Goal: Task Accomplishment & Management: Manage account settings

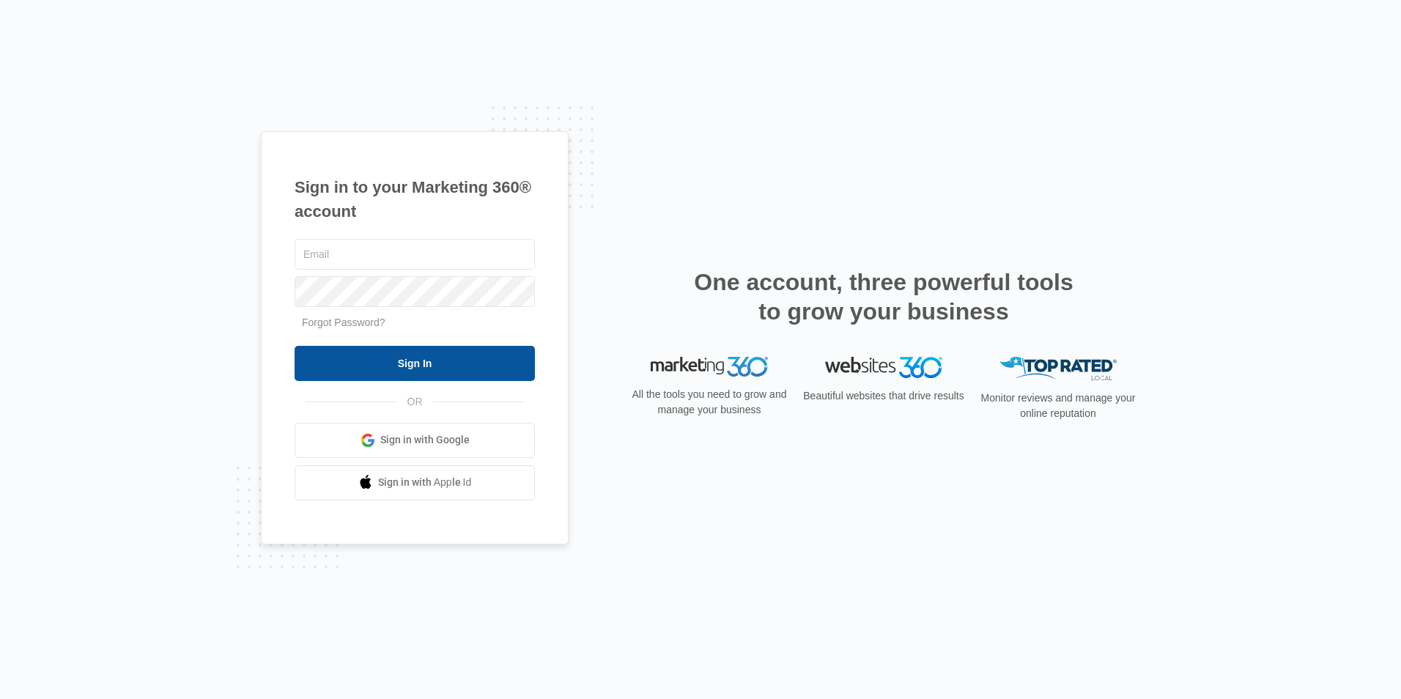
type input "[EMAIL_ADDRESS][DOMAIN_NAME]"
click at [395, 368] on input "Sign In" at bounding box center [414, 363] width 240 height 35
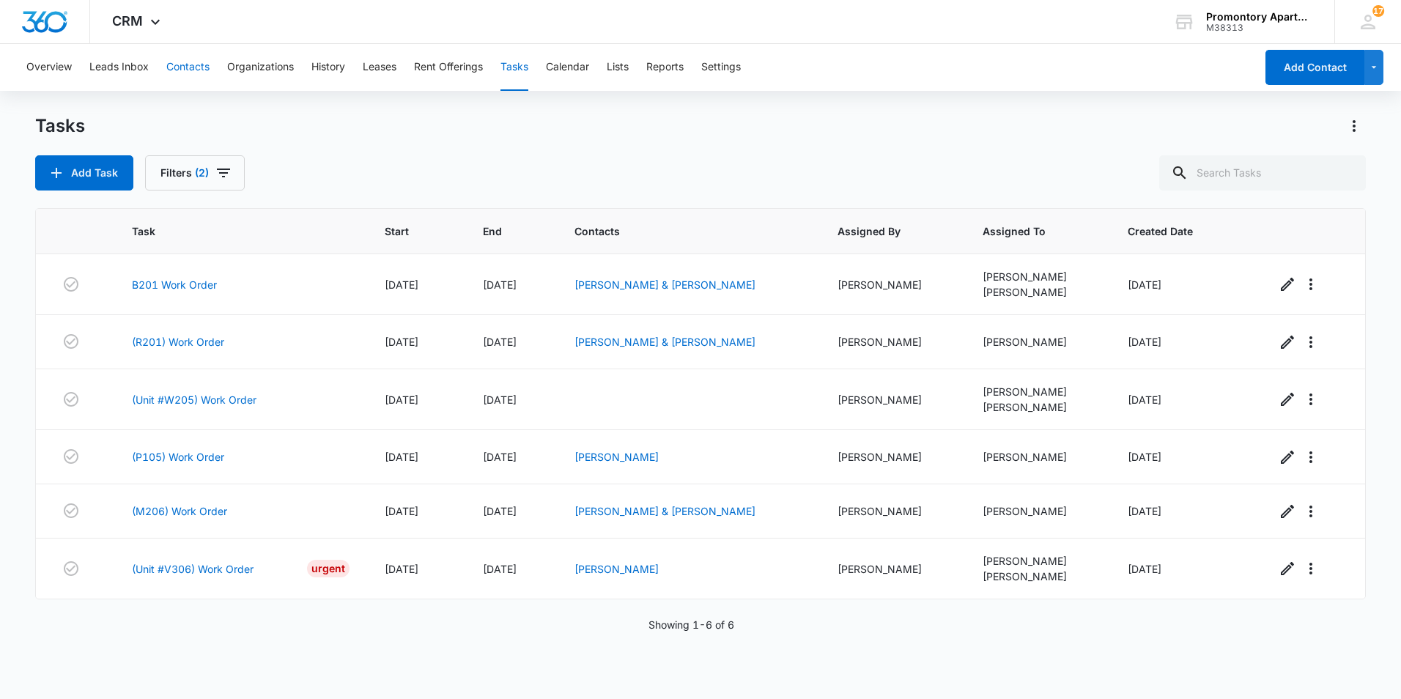
click at [193, 65] on button "Contacts" at bounding box center [187, 67] width 43 height 47
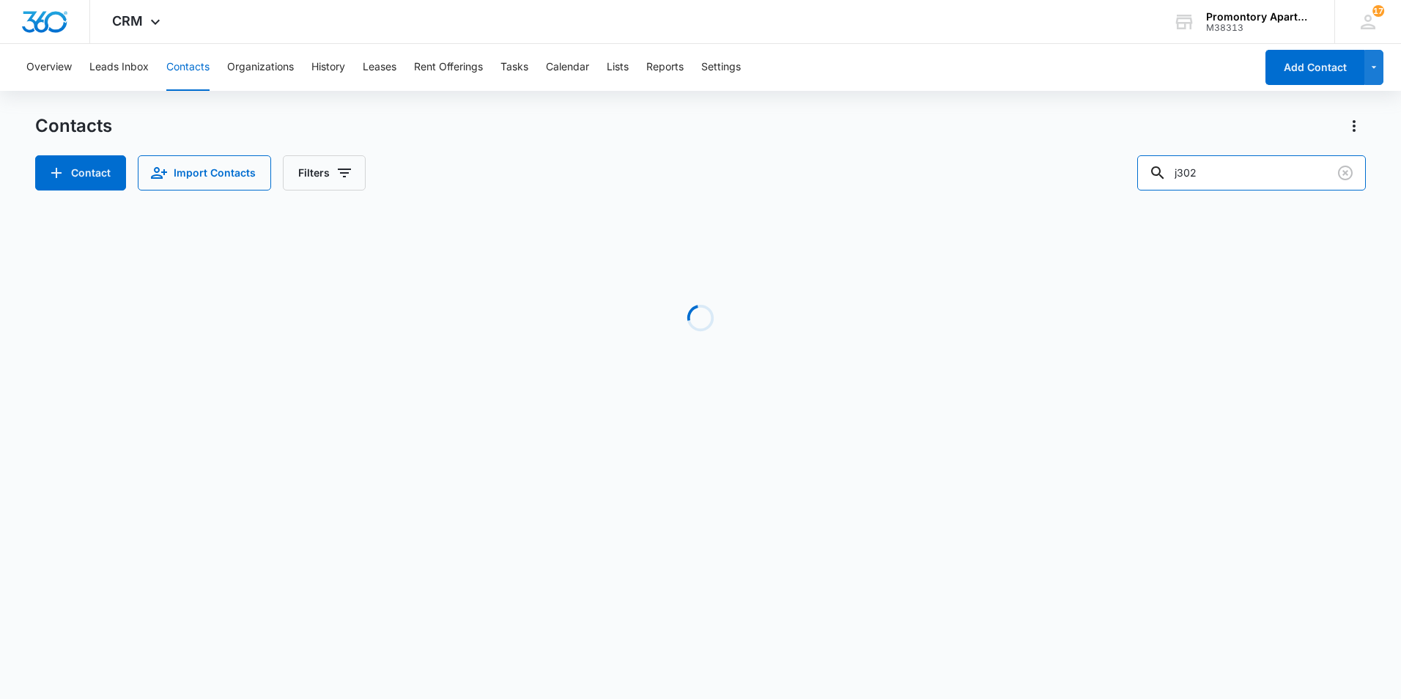
drag, startPoint x: 1173, startPoint y: 166, endPoint x: 1020, endPoint y: 193, distance: 155.5
click at [1064, 179] on div "Contact Import Contacts Filters j302" at bounding box center [700, 172] width 1330 height 35
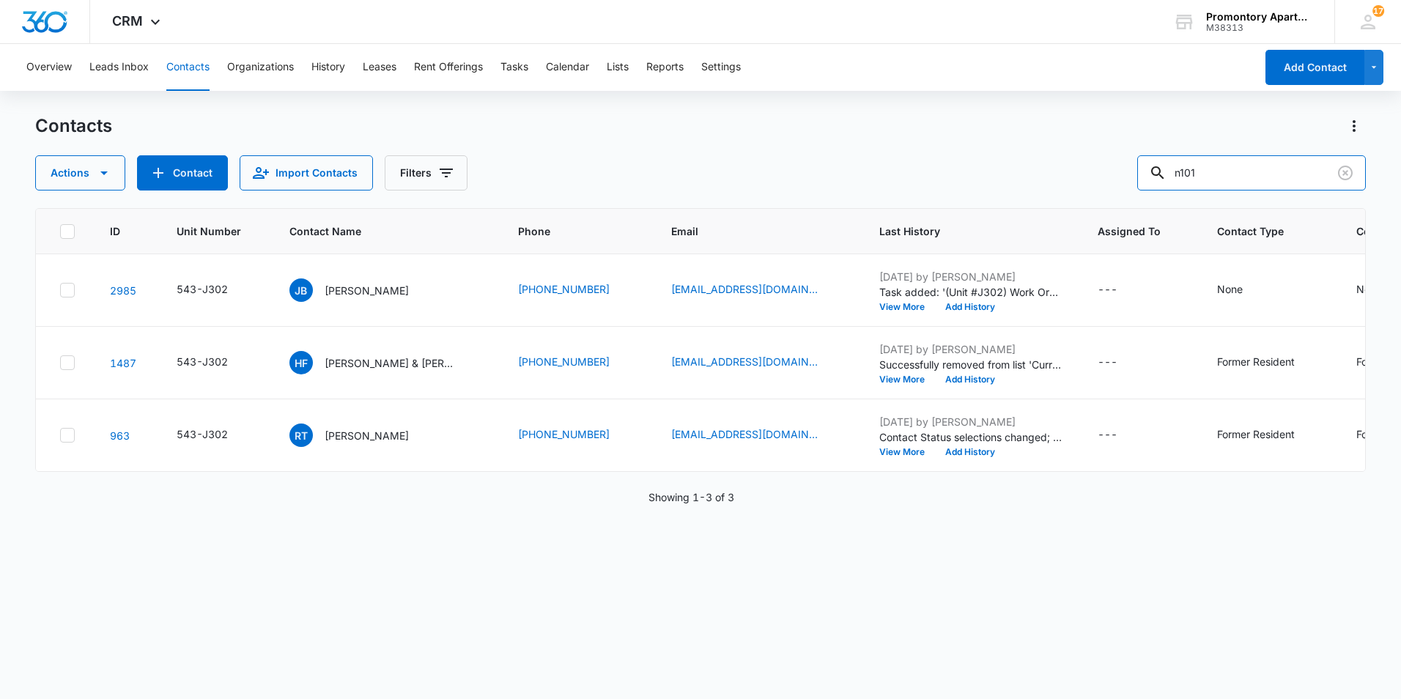
type input "n101"
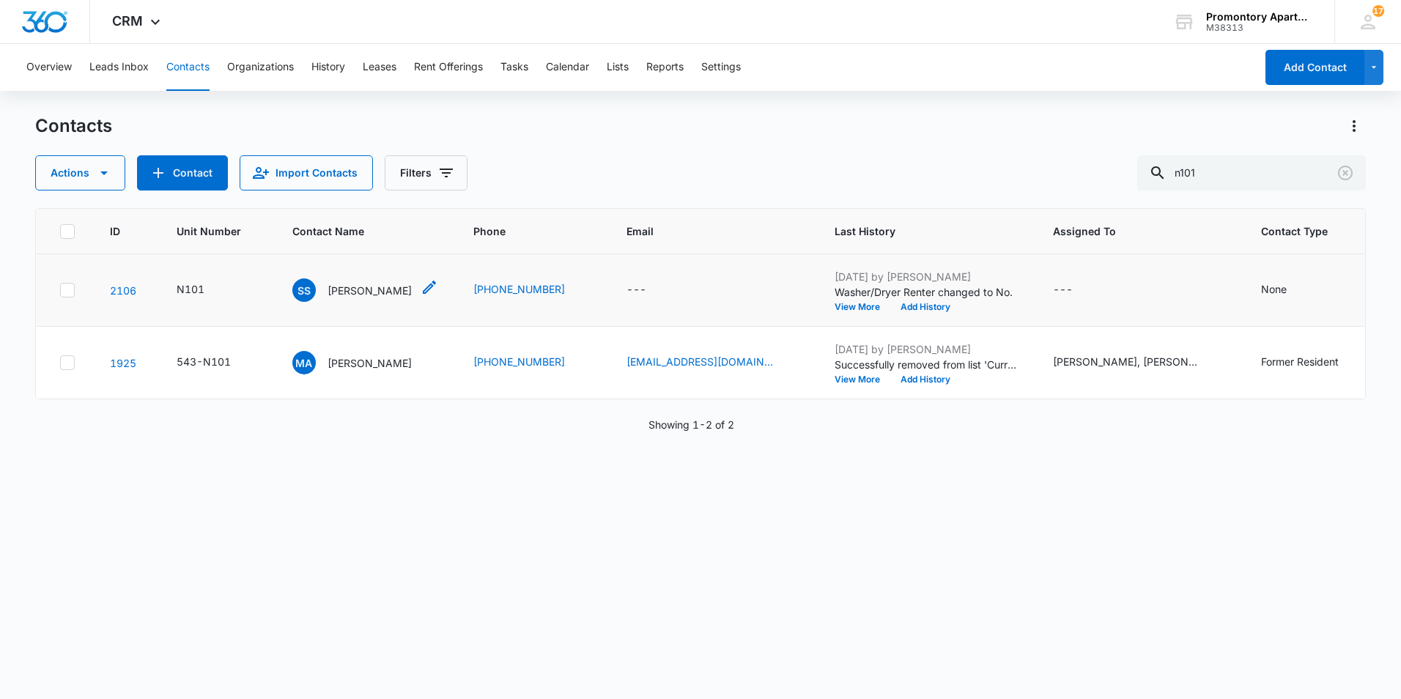
click at [362, 287] on p "[PERSON_NAME]" at bounding box center [369, 290] width 84 height 15
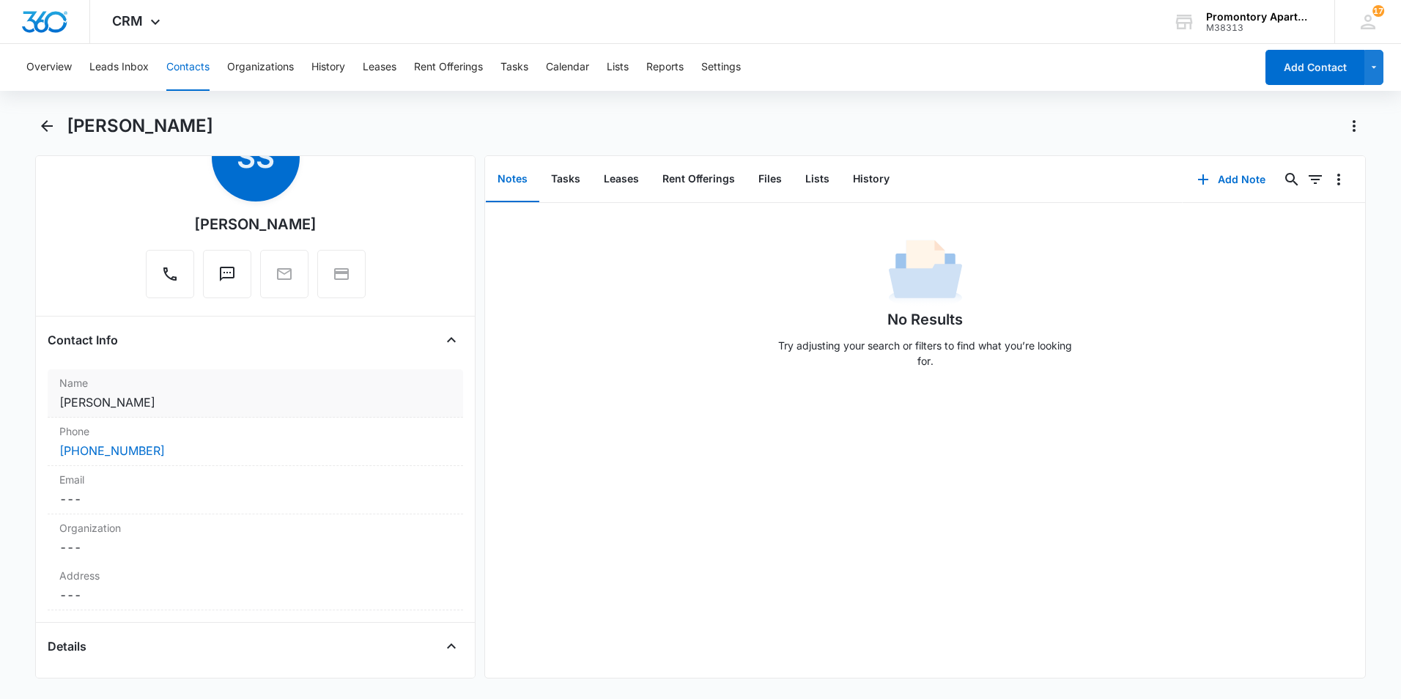
scroll to position [366, 0]
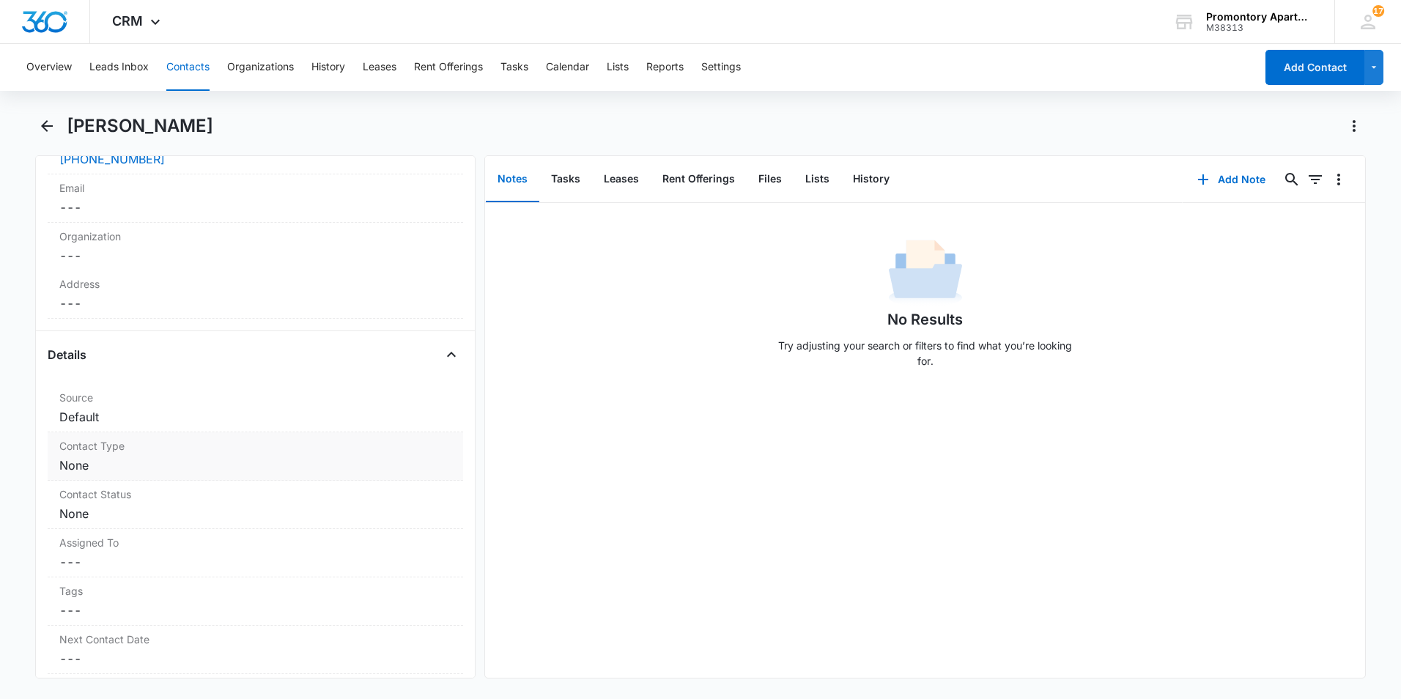
click at [161, 464] on dd "Cancel Save Changes None" at bounding box center [255, 465] width 392 height 18
click at [162, 478] on div at bounding box center [237, 477] width 335 height 21
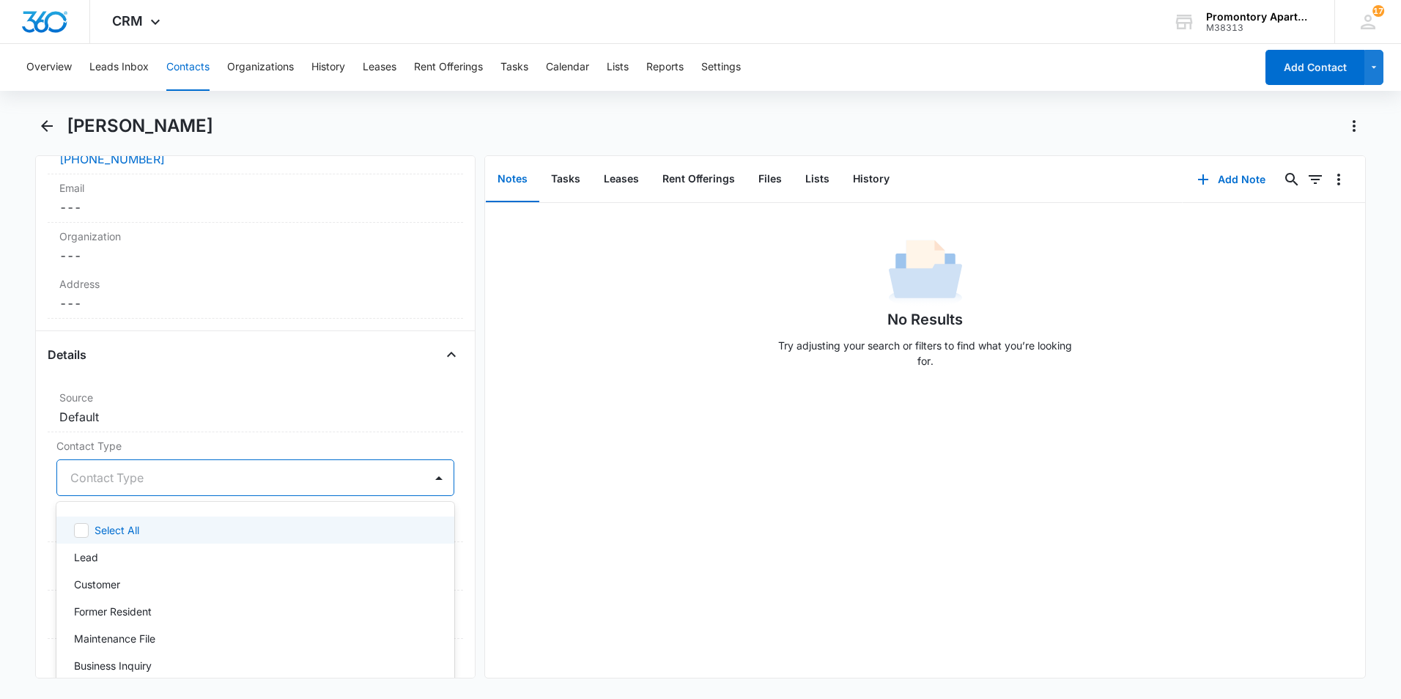
type input "f"
click at [157, 525] on div "Former Resident" at bounding box center [254, 529] width 360 height 15
click at [329, 449] on label "Contact Type" at bounding box center [255, 445] width 398 height 15
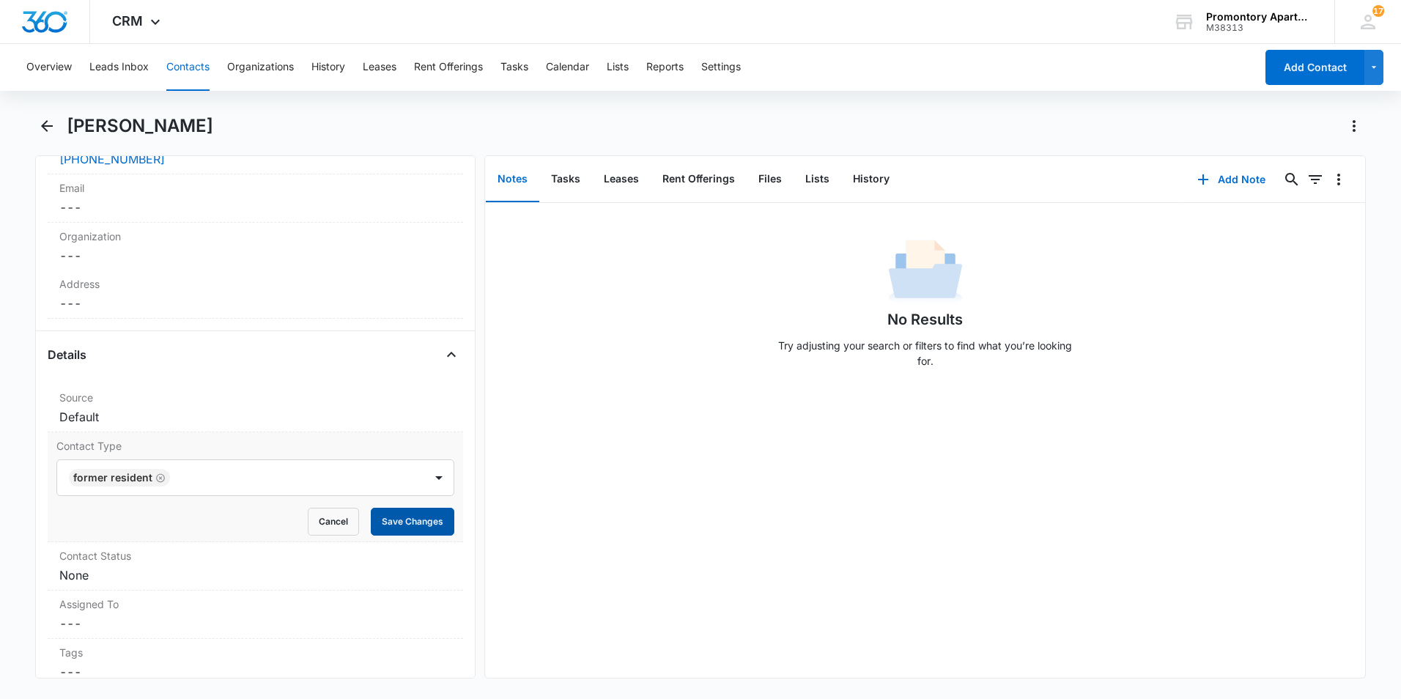
click at [398, 519] on button "Save Changes" at bounding box center [413, 522] width 84 height 28
click at [194, 565] on div "Contact Status Cancel Save Changes None" at bounding box center [255, 566] width 415 height 48
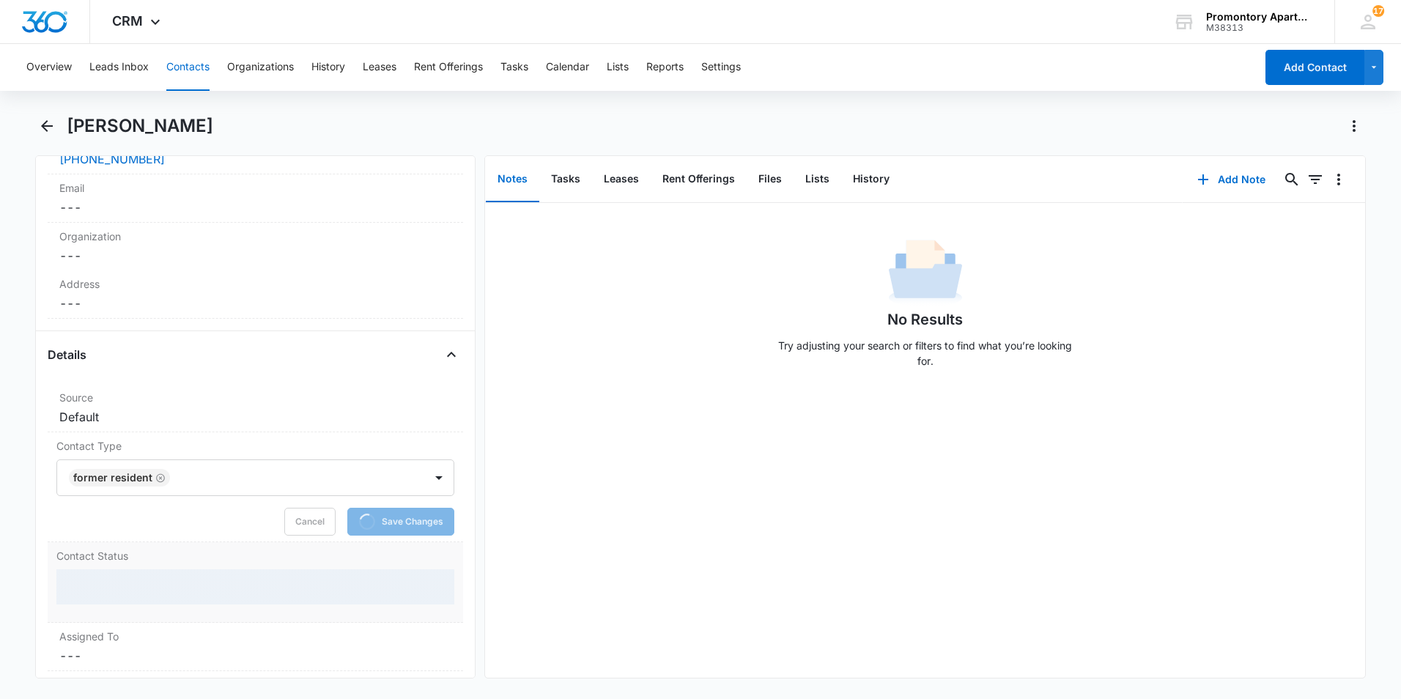
click at [157, 572] on div at bounding box center [255, 586] width 398 height 35
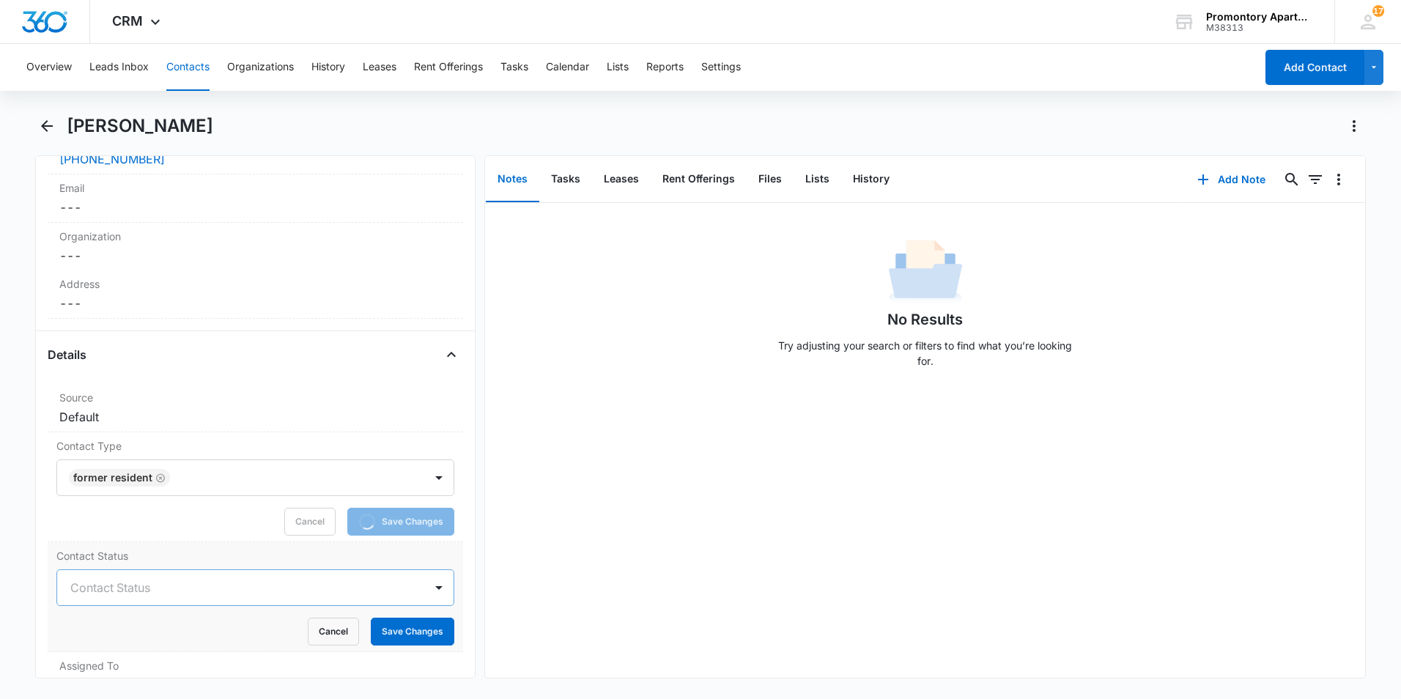
click at [161, 582] on div at bounding box center [237, 587] width 335 height 21
type input "f"
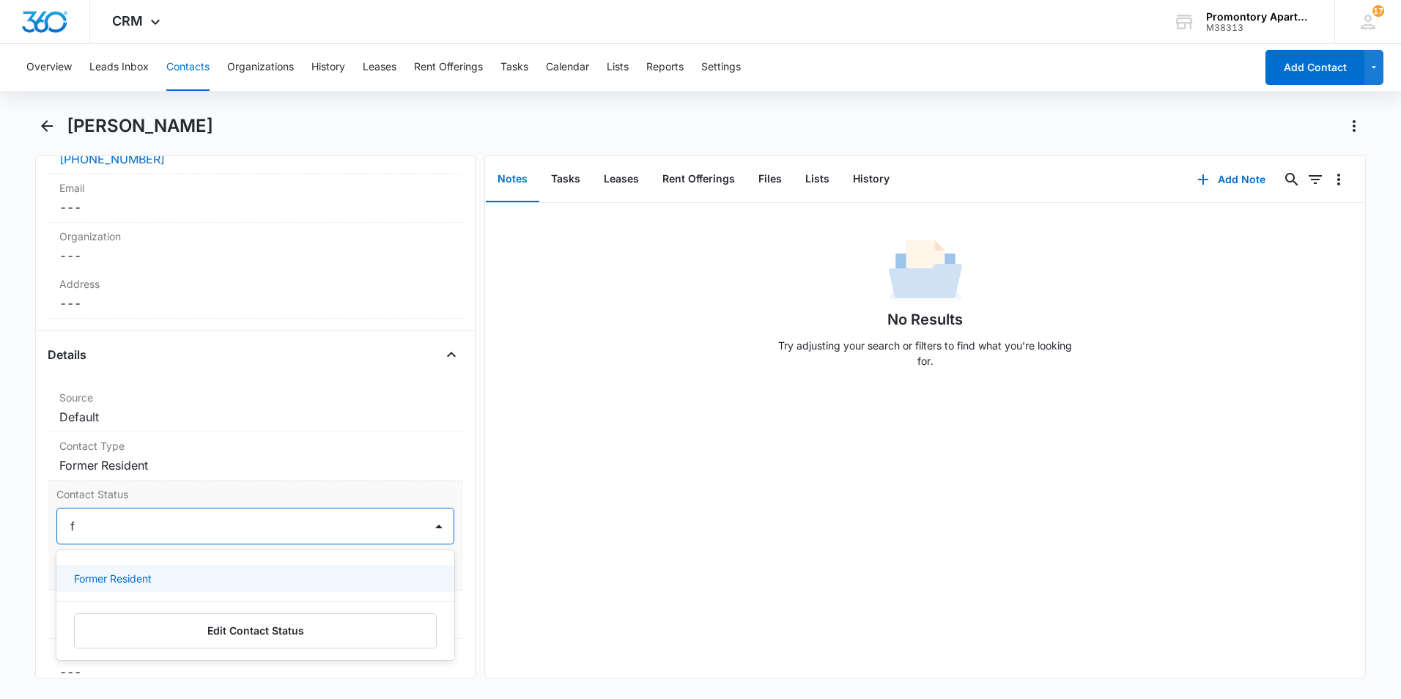
click at [129, 570] on div "Former Resident" at bounding box center [255, 578] width 398 height 27
click at [391, 489] on label "Contact Status" at bounding box center [255, 493] width 398 height 15
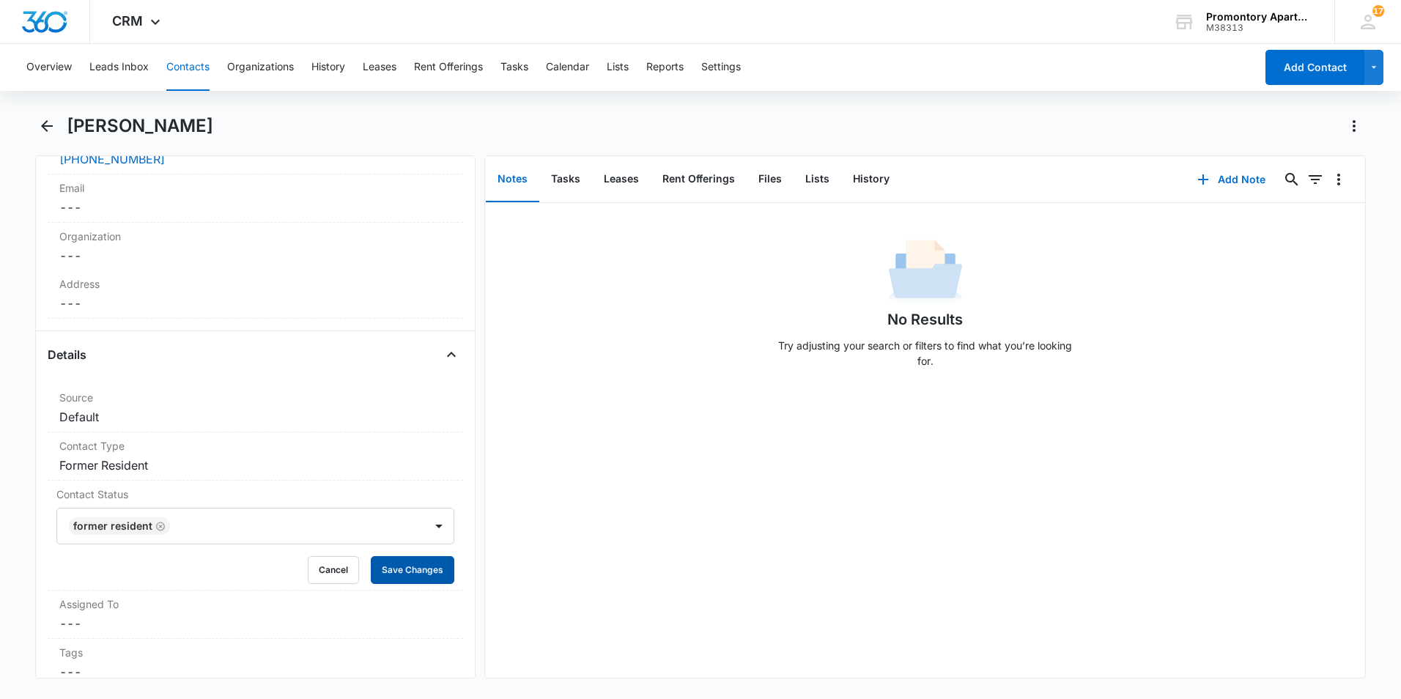
click at [410, 569] on button "Save Changes" at bounding box center [413, 570] width 84 height 28
click at [196, 67] on button "Contacts" at bounding box center [187, 67] width 43 height 47
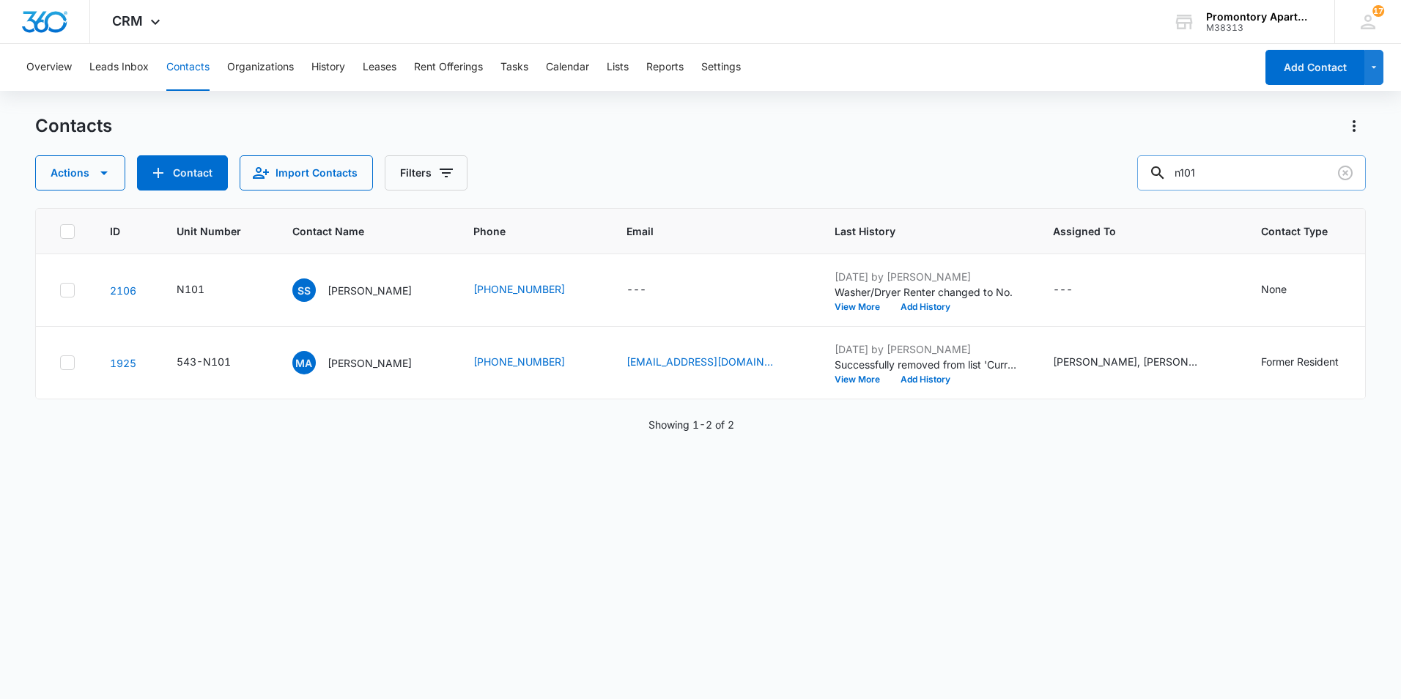
drag, startPoint x: 1280, startPoint y: 179, endPoint x: 1175, endPoint y: 179, distance: 104.8
click at [1186, 179] on input "n101" at bounding box center [1251, 172] width 229 height 35
type input "m101"
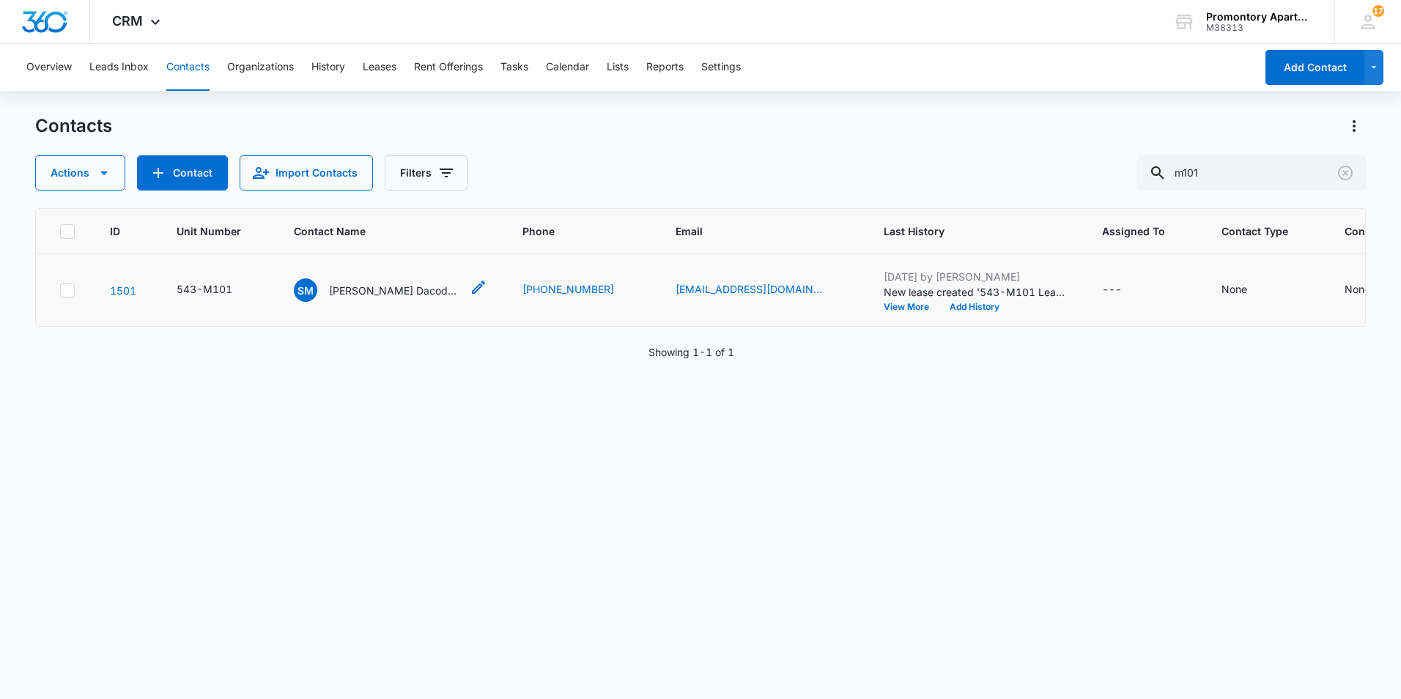
click at [371, 292] on p "[PERSON_NAME] Dacodah [PERSON_NAME]" at bounding box center [395, 290] width 132 height 15
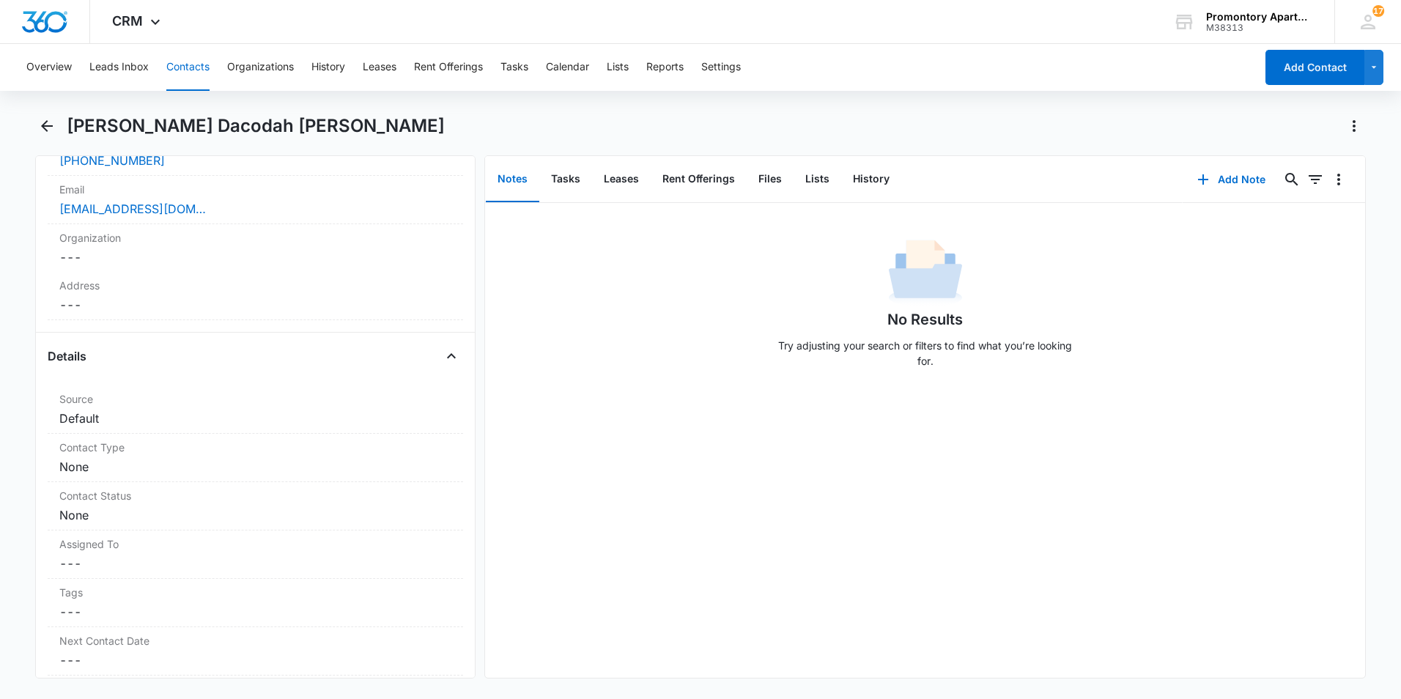
scroll to position [366, 0]
click at [144, 449] on label "Contact Type" at bounding box center [255, 445] width 392 height 15
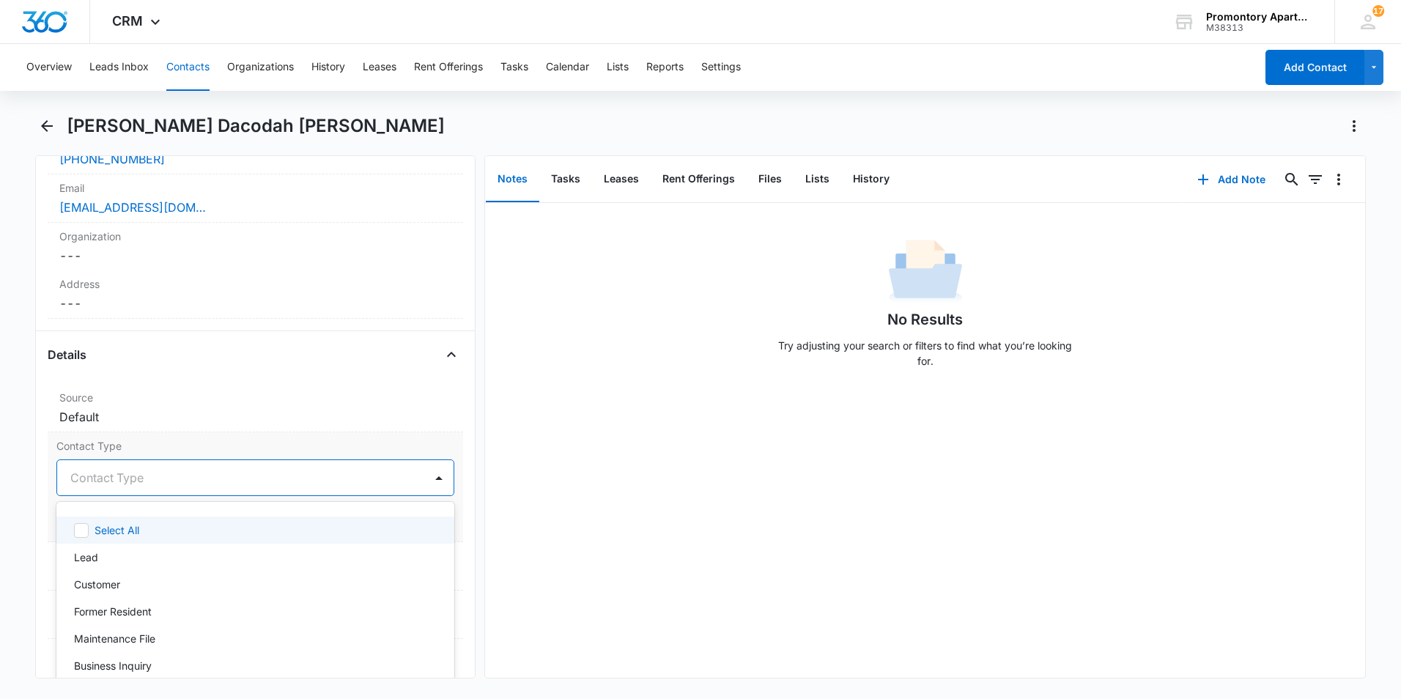
click at [143, 475] on div at bounding box center [237, 477] width 335 height 21
type input "f"
click at [158, 542] on div "Former Resident" at bounding box center [255, 529] width 398 height 27
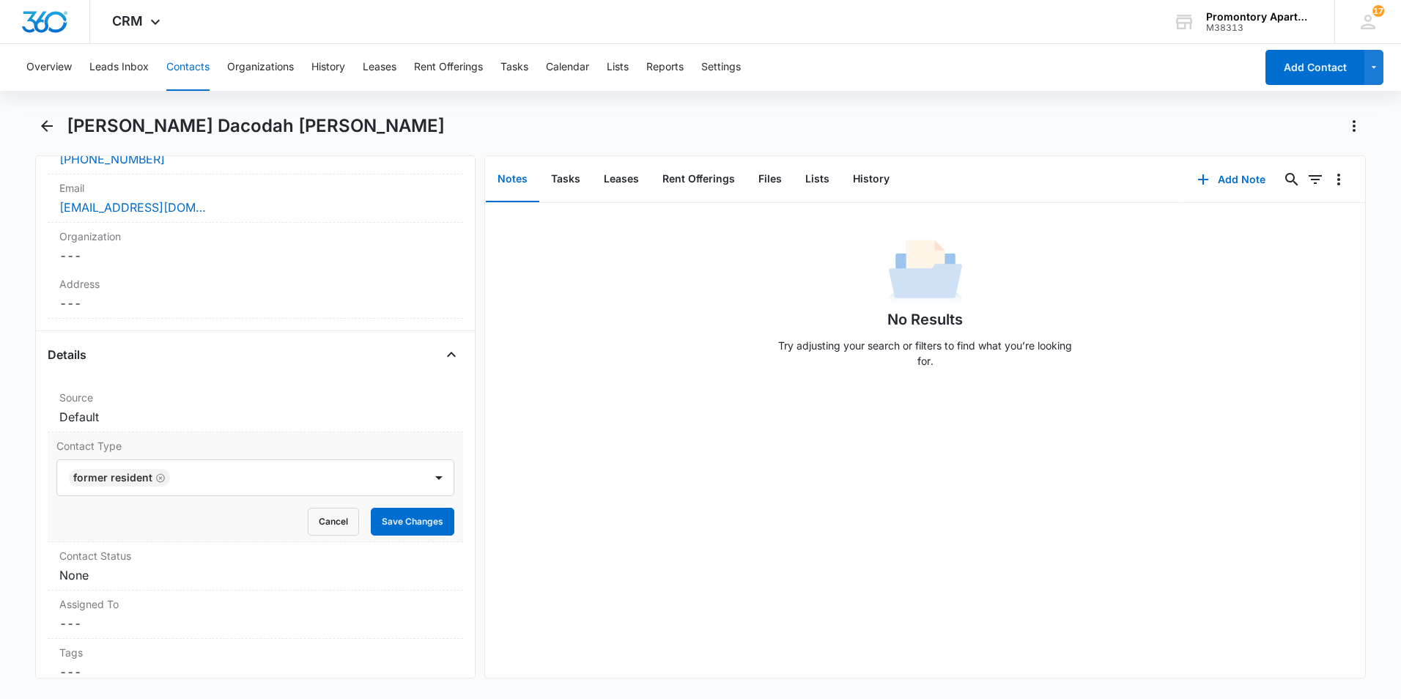
click at [217, 436] on div "Contact Type Former Resident Cancel Save Changes" at bounding box center [255, 487] width 415 height 110
click at [180, 569] on dd "Cancel Save Changes None" at bounding box center [255, 575] width 392 height 18
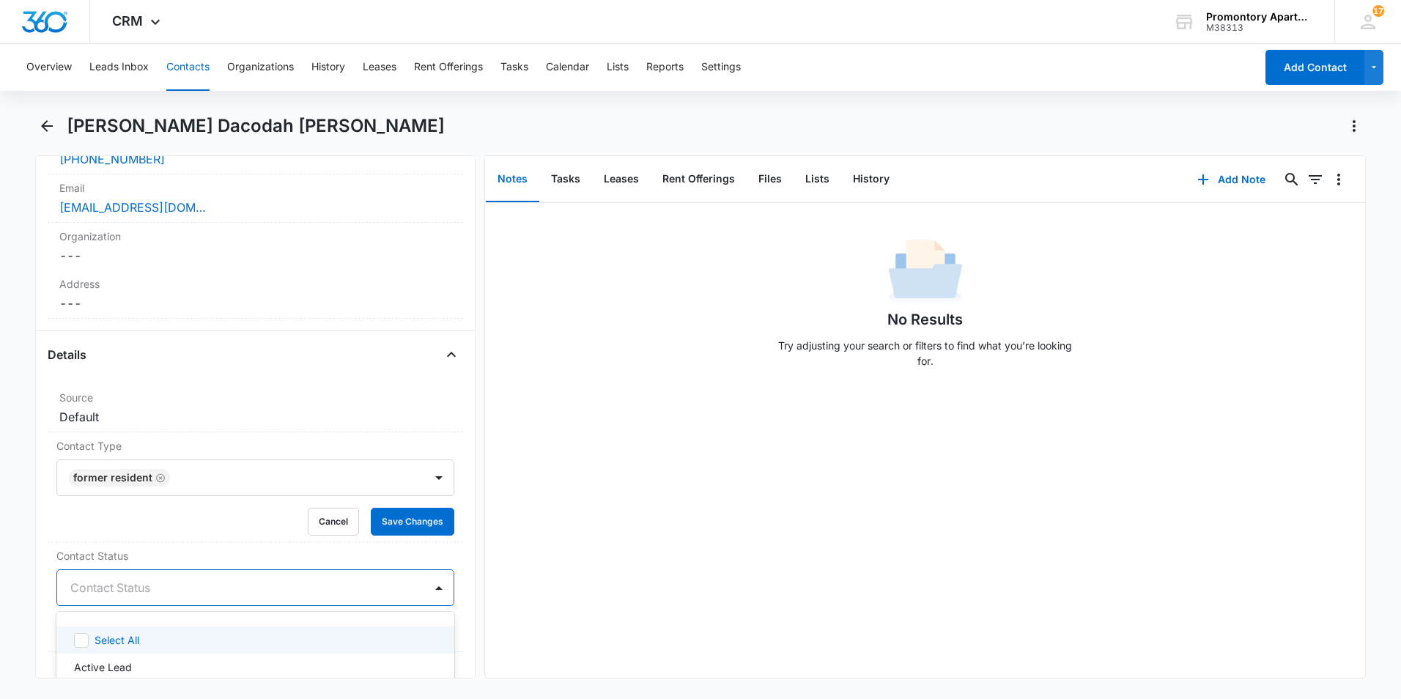
click at [155, 594] on div at bounding box center [237, 587] width 335 height 21
type input "f"
click at [136, 635] on p "Former Resident" at bounding box center [113, 639] width 78 height 15
click at [383, 524] on button "Save Changes" at bounding box center [413, 522] width 84 height 28
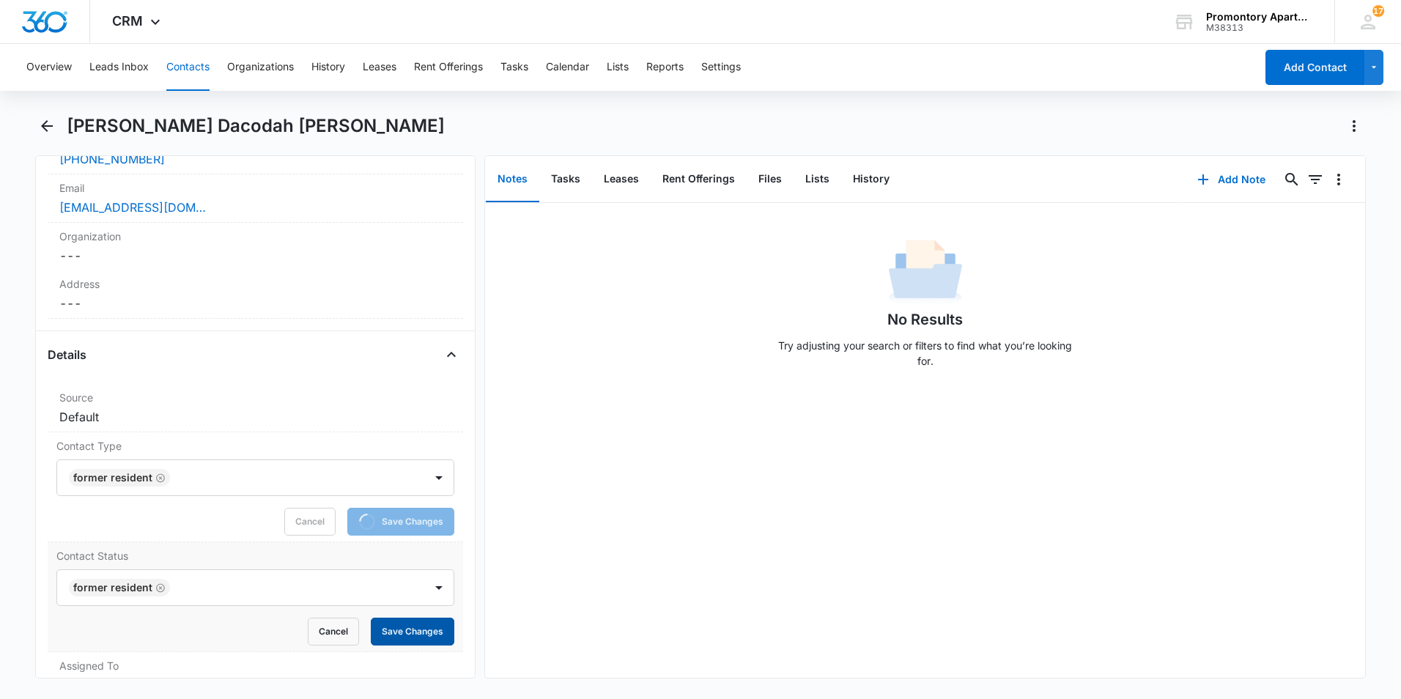
click at [397, 636] on button "Save Changes" at bounding box center [413, 632] width 84 height 28
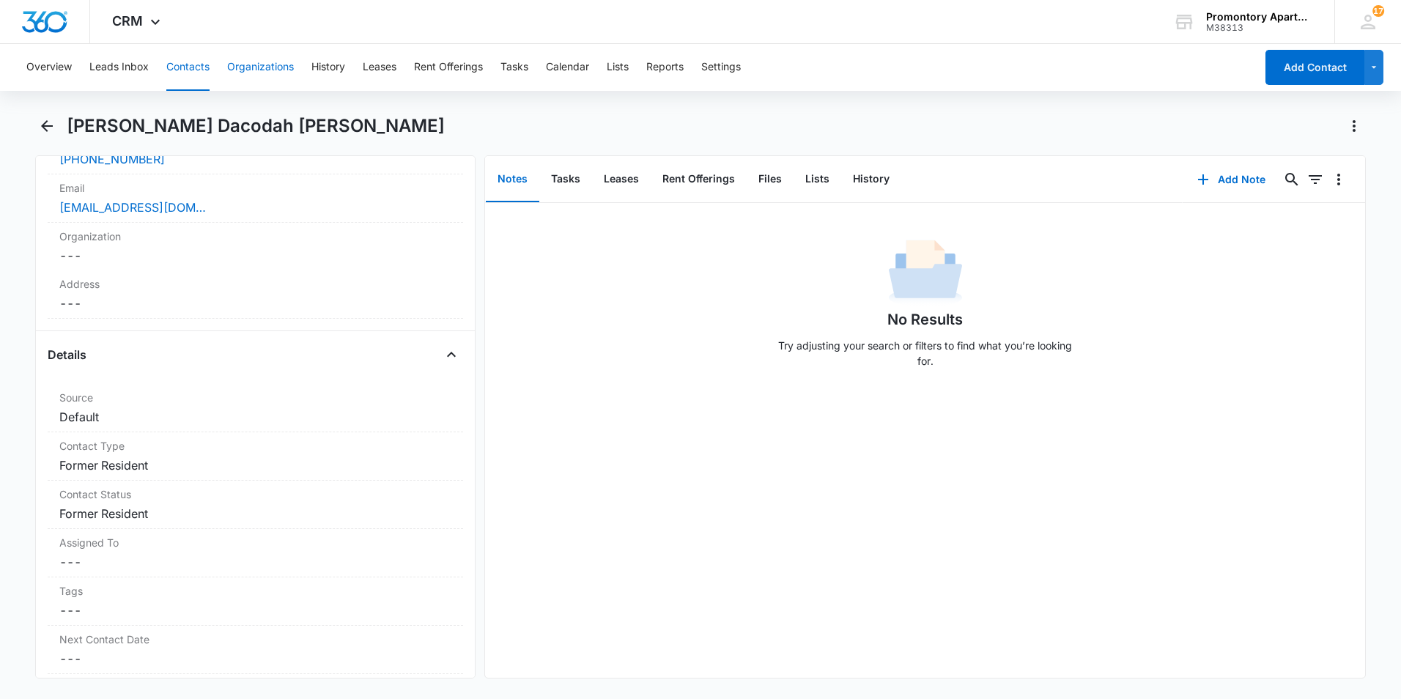
drag, startPoint x: 196, startPoint y: 70, endPoint x: 241, endPoint y: 70, distance: 44.7
click at [196, 70] on button "Contacts" at bounding box center [187, 67] width 43 height 47
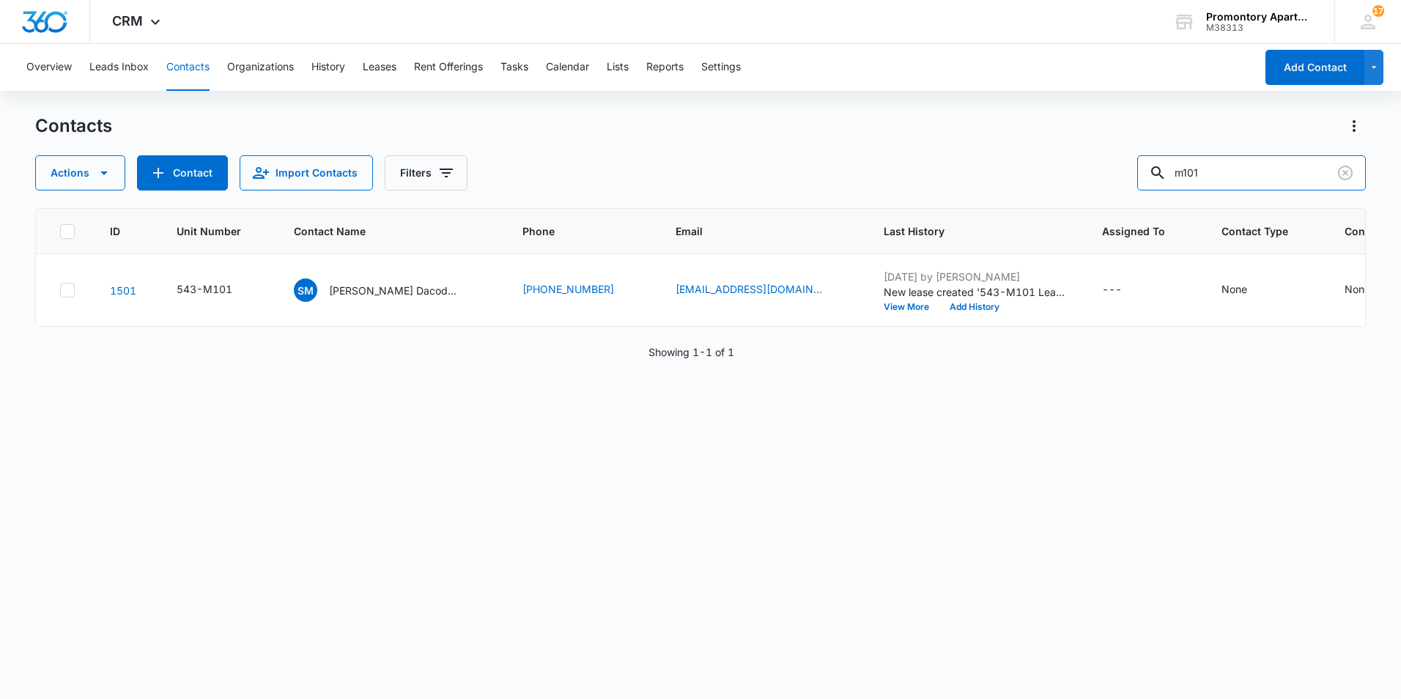
drag, startPoint x: 1229, startPoint y: 166, endPoint x: 1101, endPoint y: 174, distance: 128.4
click at [1108, 171] on div "Actions Contact Import Contacts Filters m101" at bounding box center [700, 172] width 1330 height 35
type input "p103"
click at [401, 299] on div "SM [PERSON_NAME] Dacodah [PERSON_NAME]" at bounding box center [377, 289] width 167 height 23
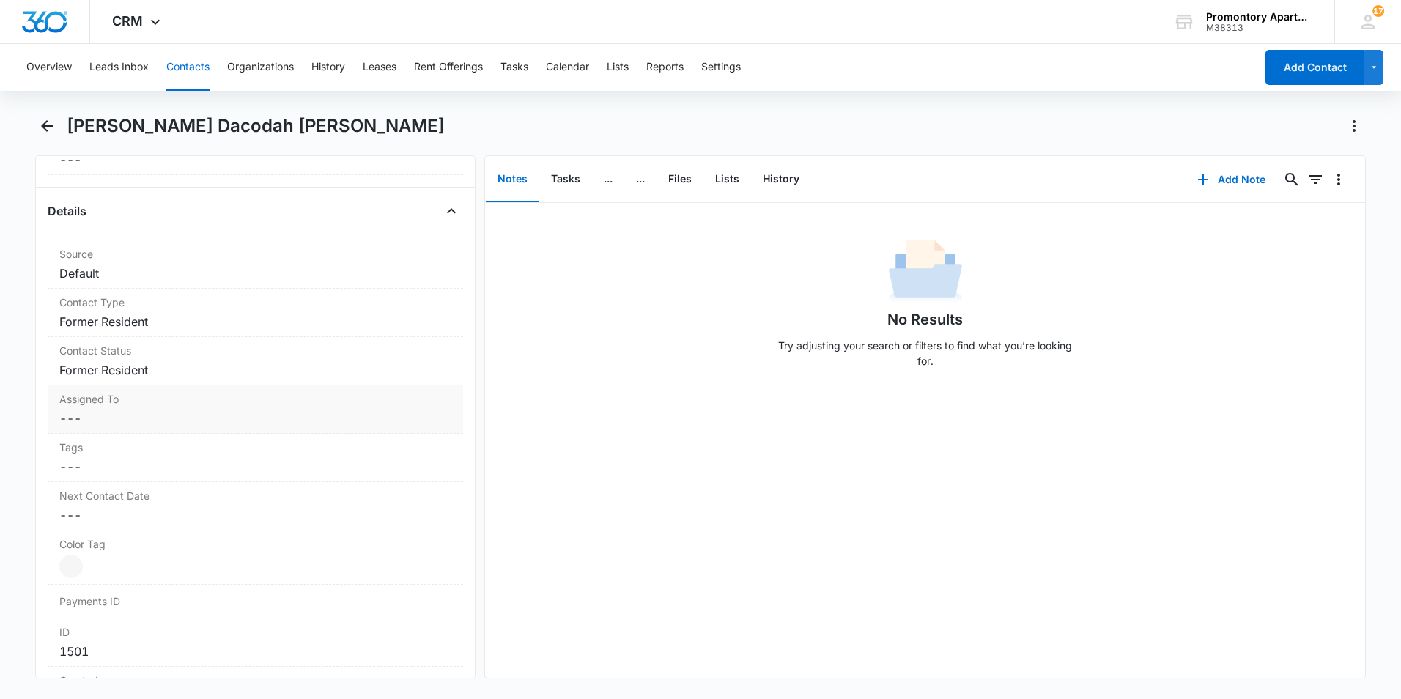
scroll to position [513, 0]
click at [51, 123] on icon "Back" at bounding box center [47, 126] width 18 height 18
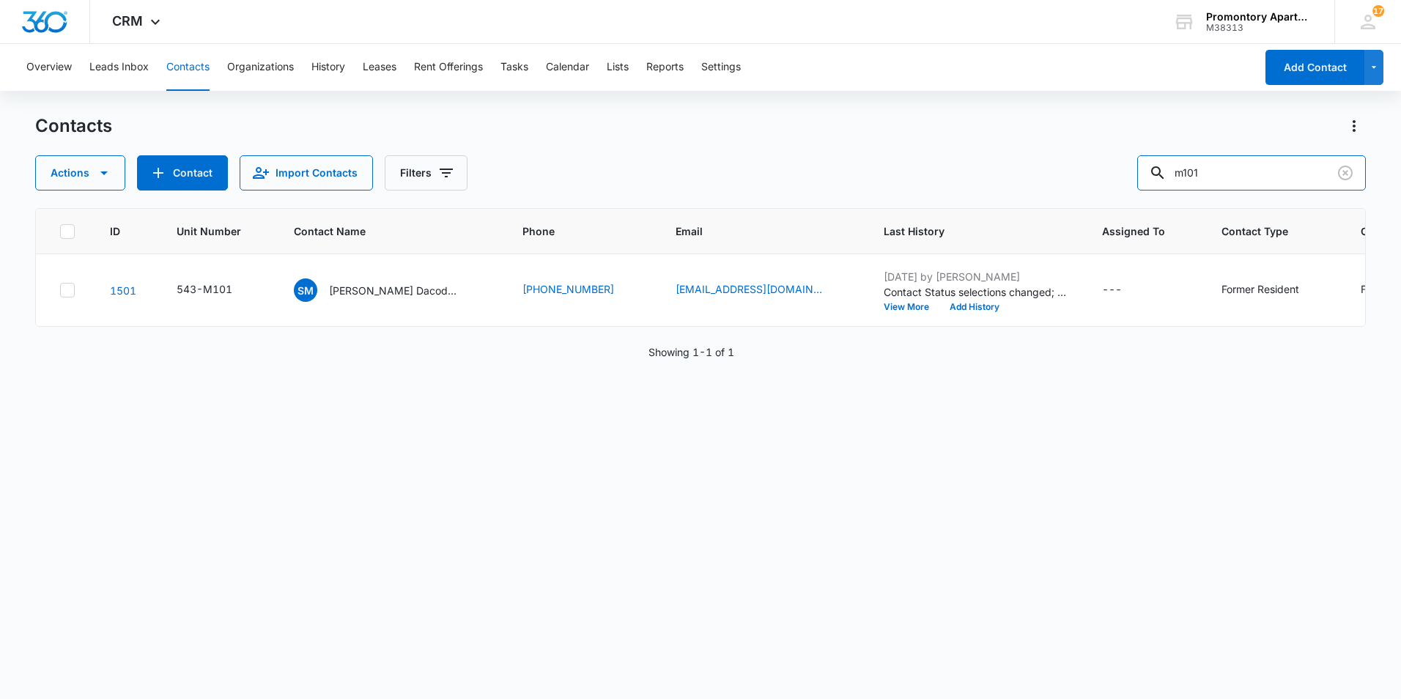
drag, startPoint x: 1166, startPoint y: 169, endPoint x: 1112, endPoint y: 174, distance: 54.4
click at [1115, 174] on div "Actions Contact Import Contacts Filters m101" at bounding box center [700, 172] width 1330 height 35
type input "n303"
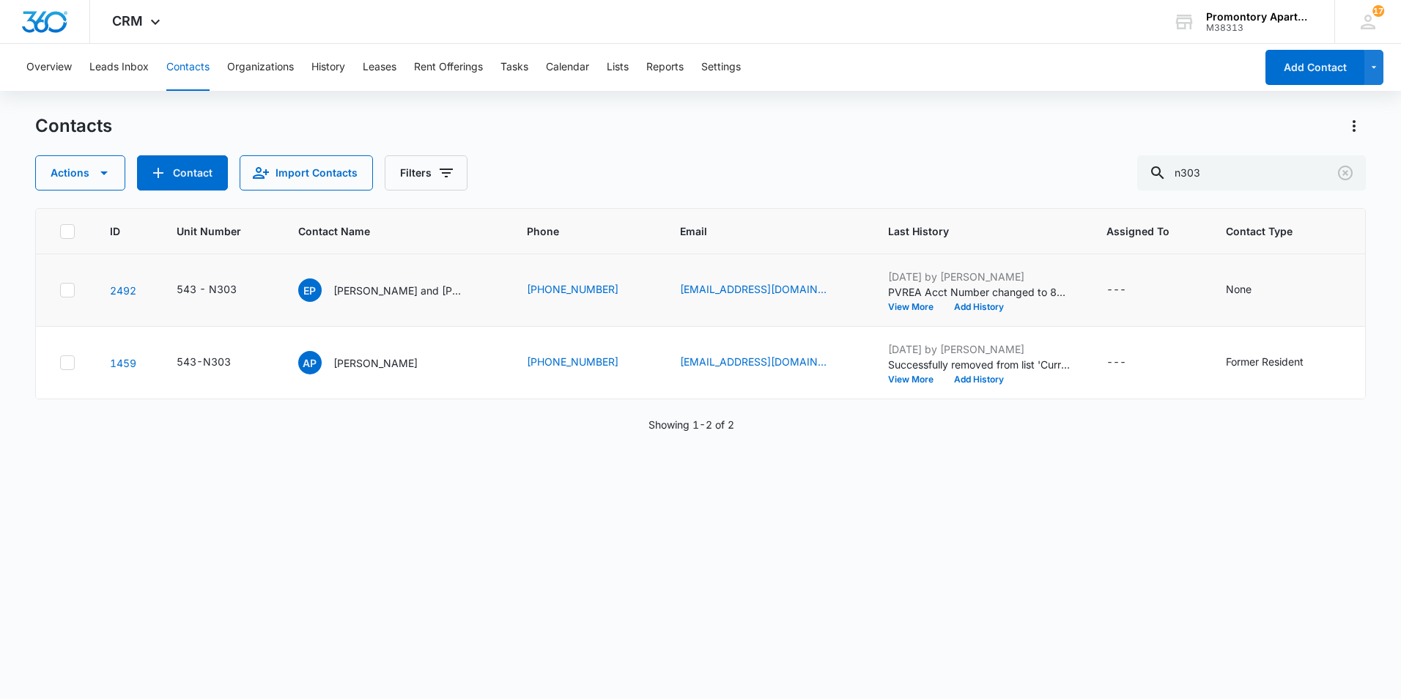
click at [409, 271] on td "EP [PERSON_NAME] and [PERSON_NAME]" at bounding box center [395, 290] width 229 height 73
click at [412, 292] on p "[PERSON_NAME] and [PERSON_NAME]" at bounding box center [399, 290] width 132 height 15
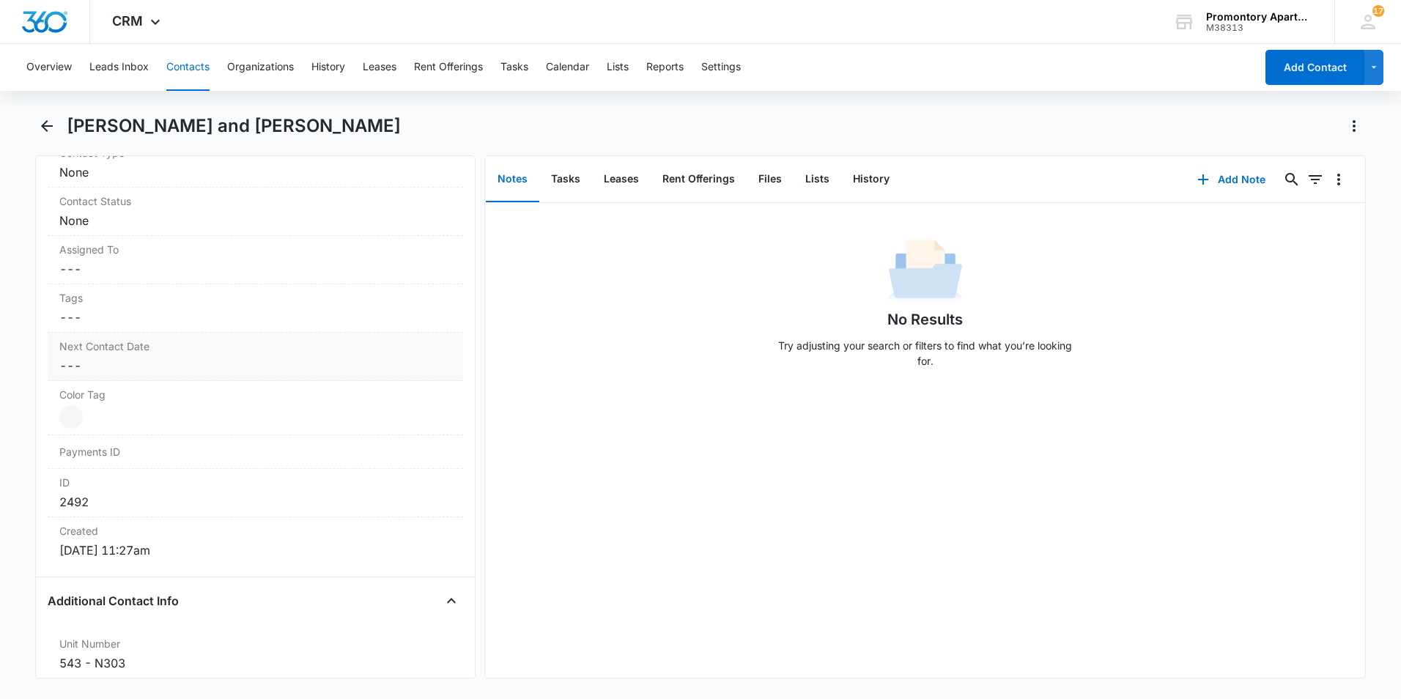
scroll to position [440, 0]
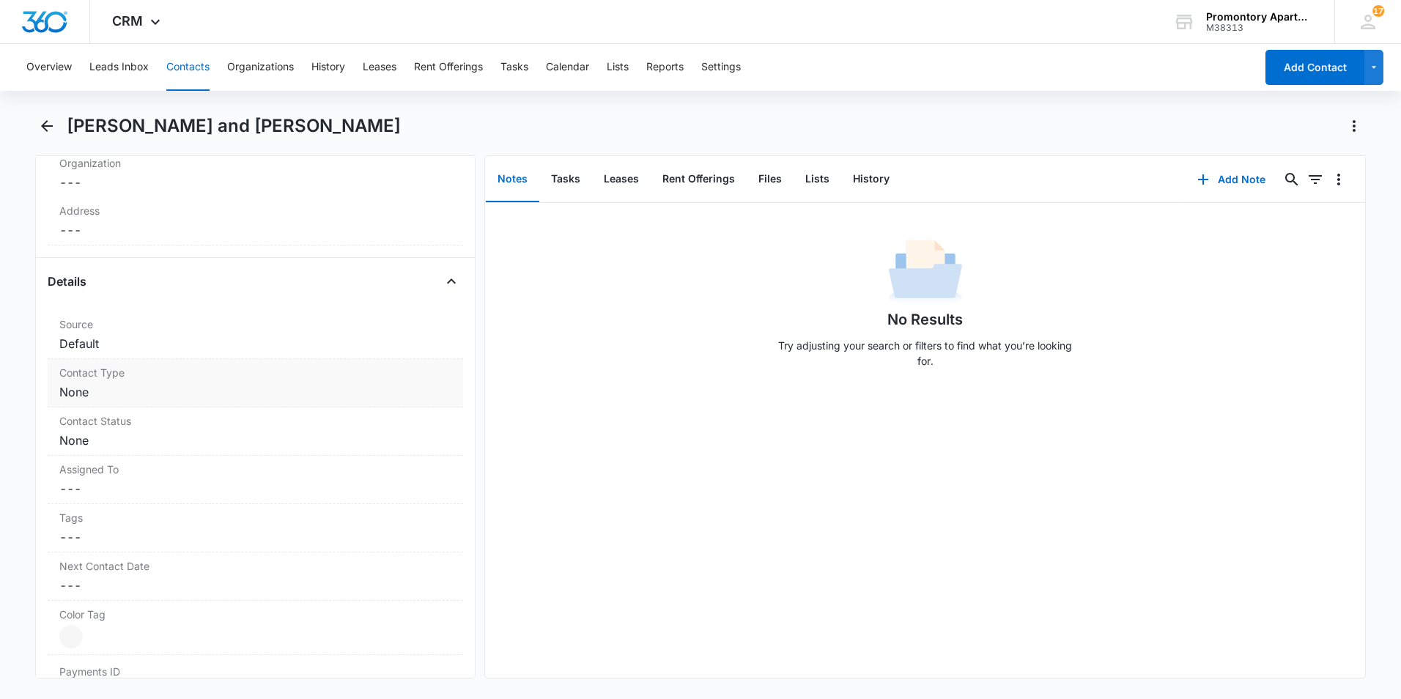
click at [133, 382] on div "Contact Type Cancel Save Changes None" at bounding box center [255, 383] width 415 height 48
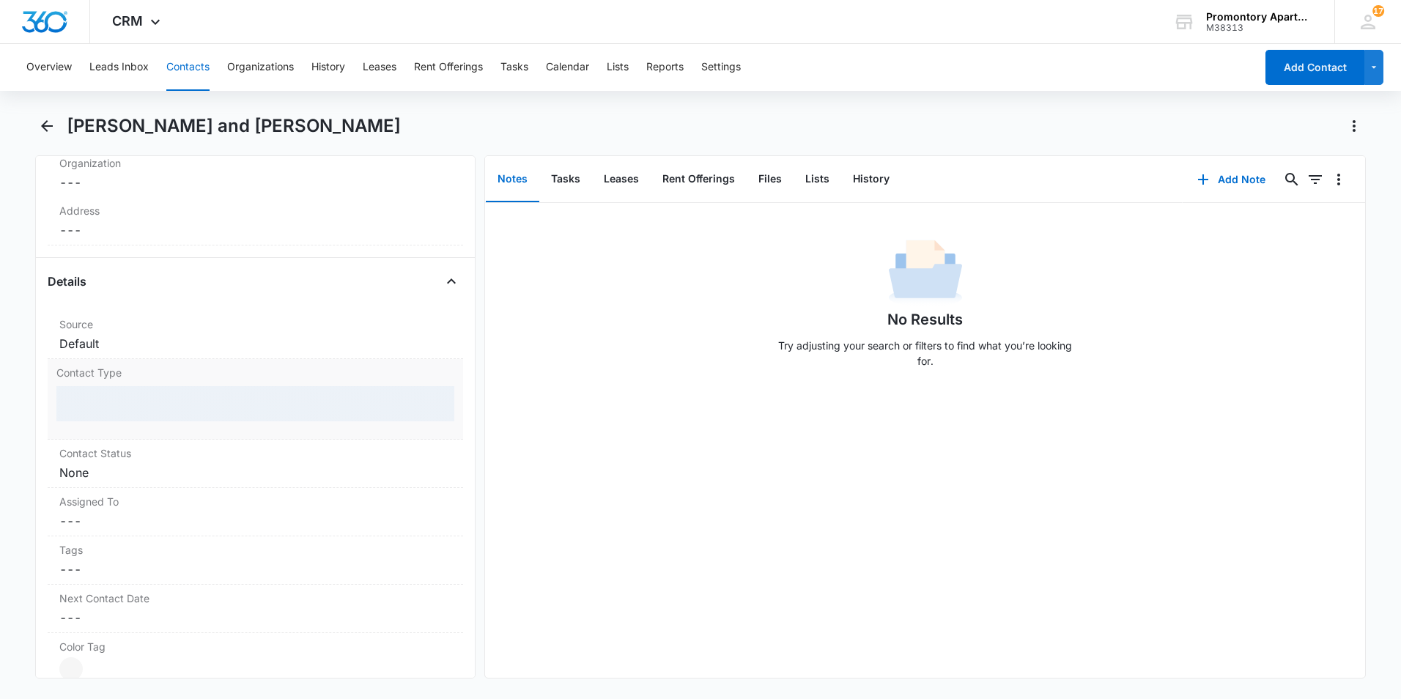
click at [140, 407] on div at bounding box center [255, 403] width 398 height 35
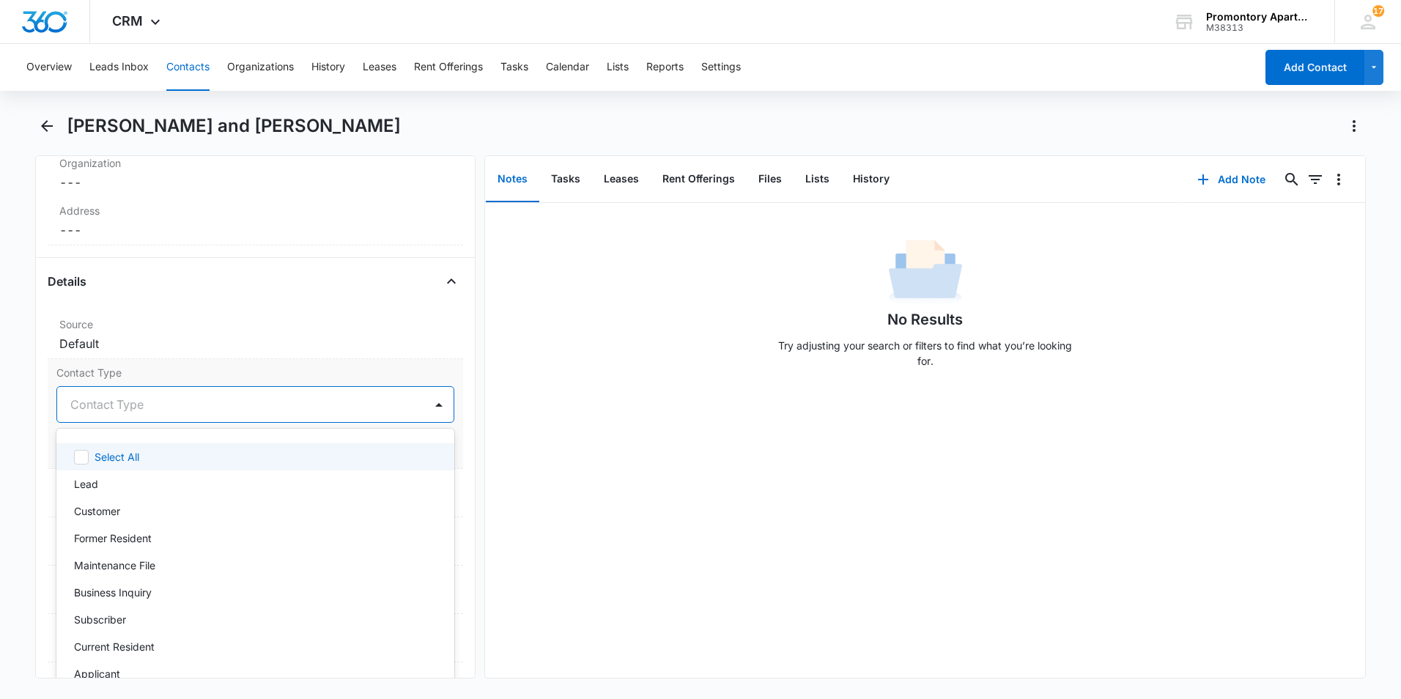
click at [140, 404] on div at bounding box center [237, 404] width 335 height 21
type input "f"
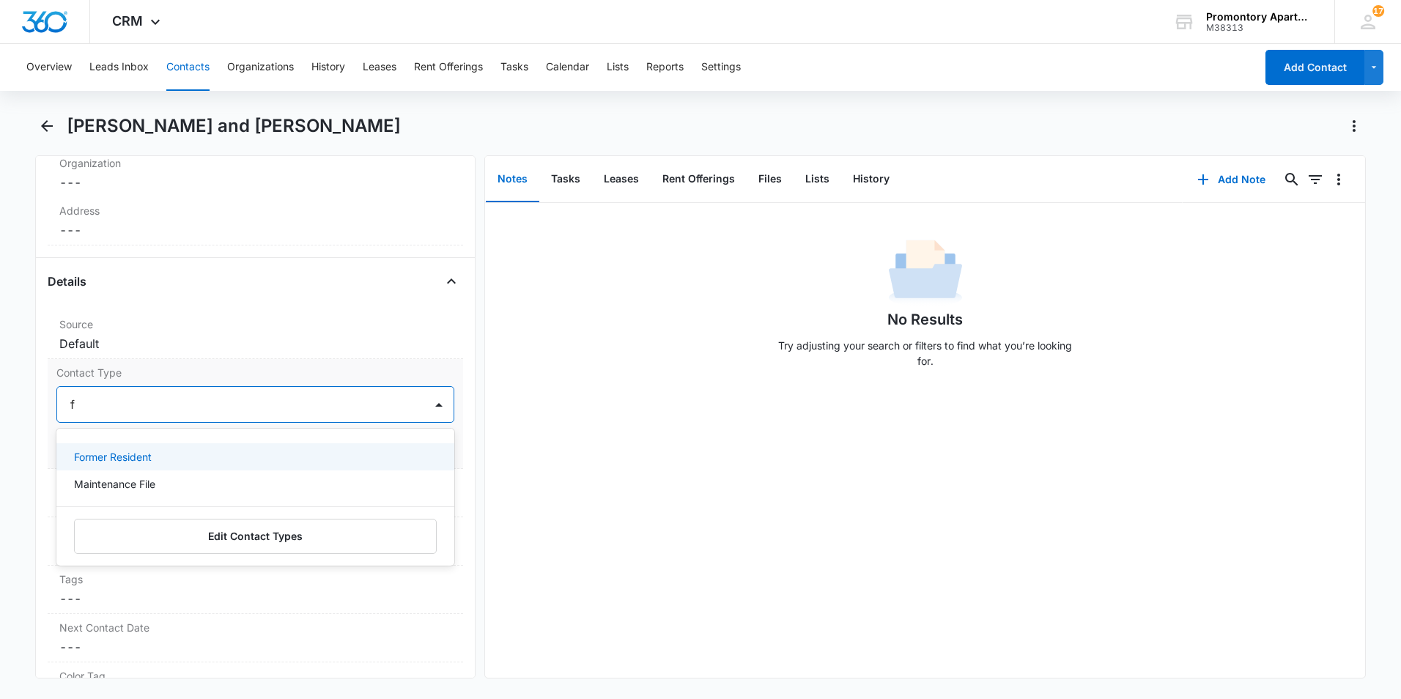
click at [133, 454] on p "Former Resident" at bounding box center [113, 456] width 78 height 15
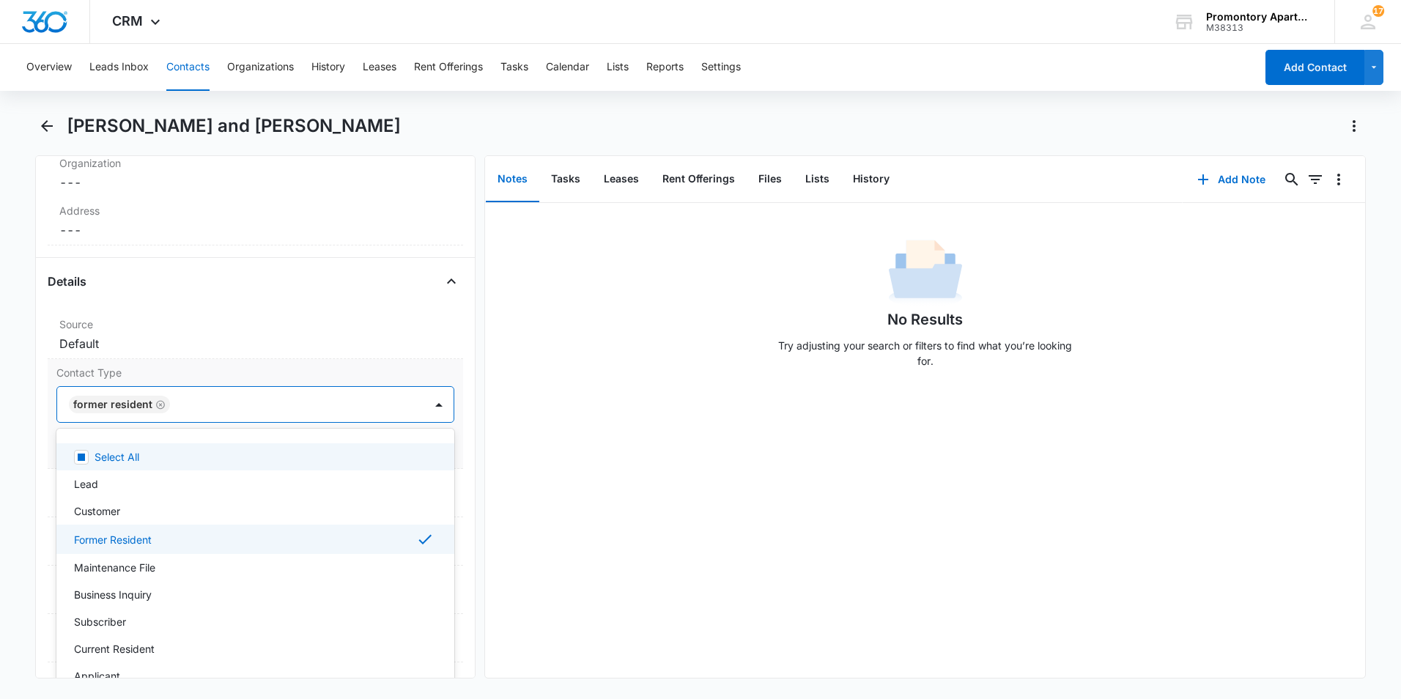
click at [282, 374] on label "Contact Type" at bounding box center [255, 372] width 398 height 15
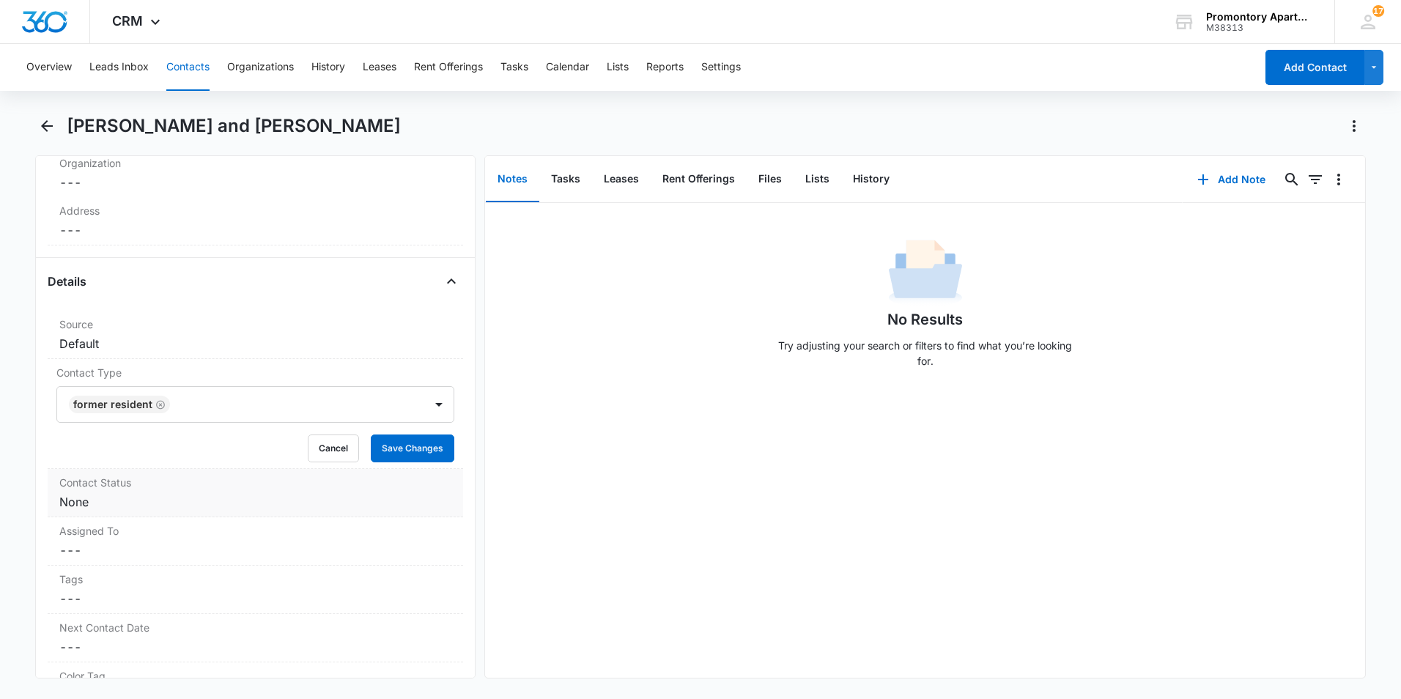
click at [201, 500] on dd "Cancel Save Changes None" at bounding box center [255, 502] width 392 height 18
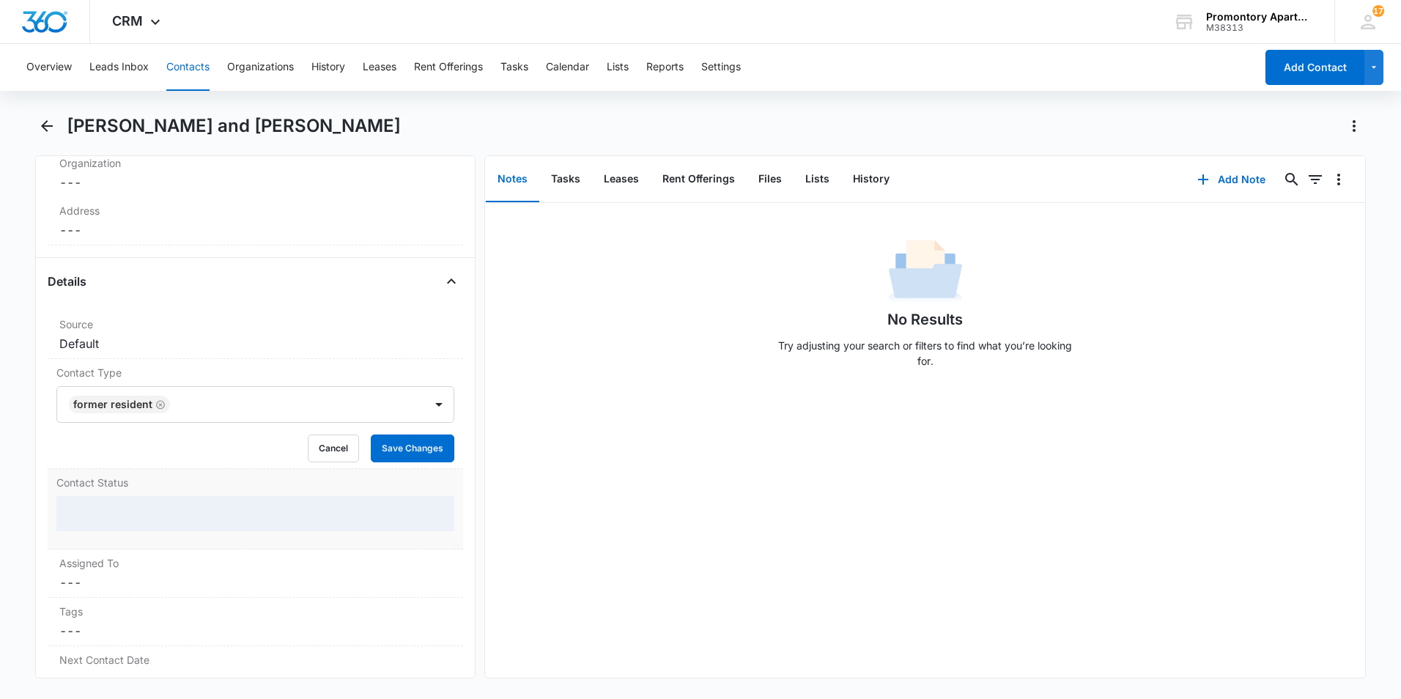
click at [177, 513] on div at bounding box center [255, 513] width 398 height 35
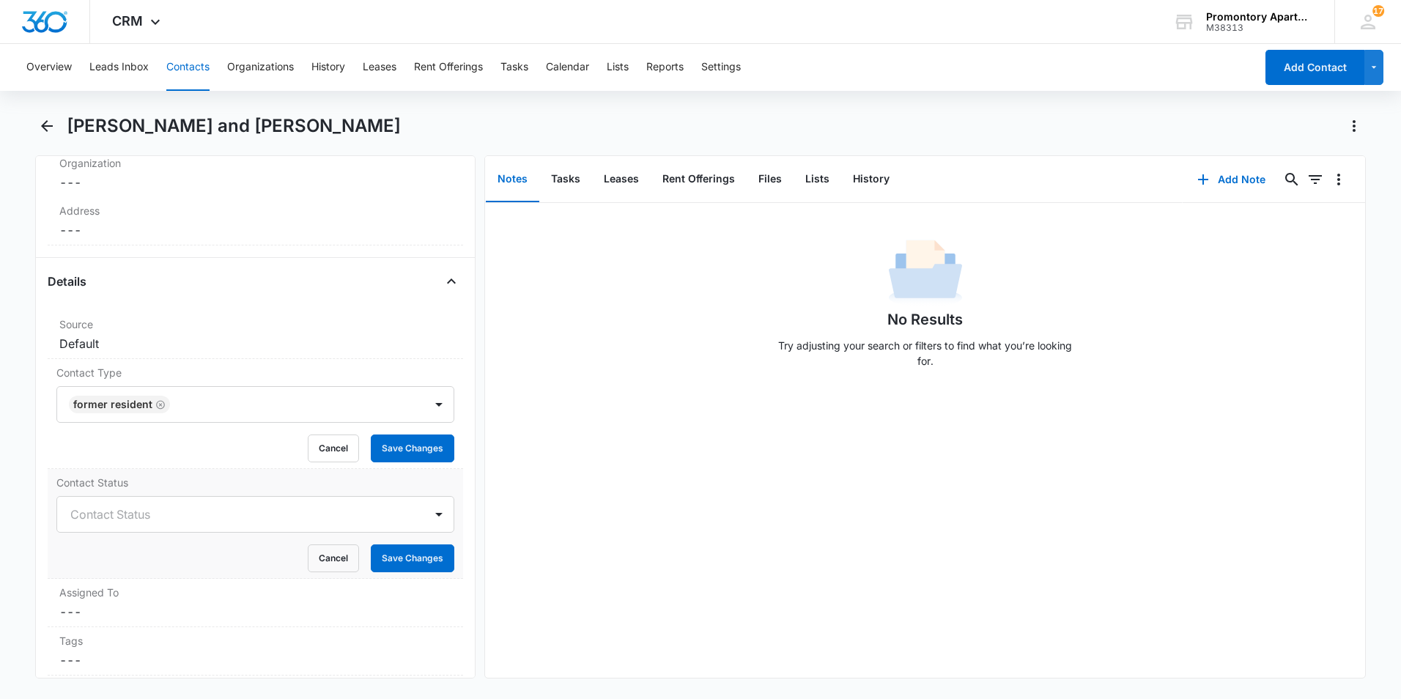
click at [177, 513] on div at bounding box center [237, 514] width 335 height 21
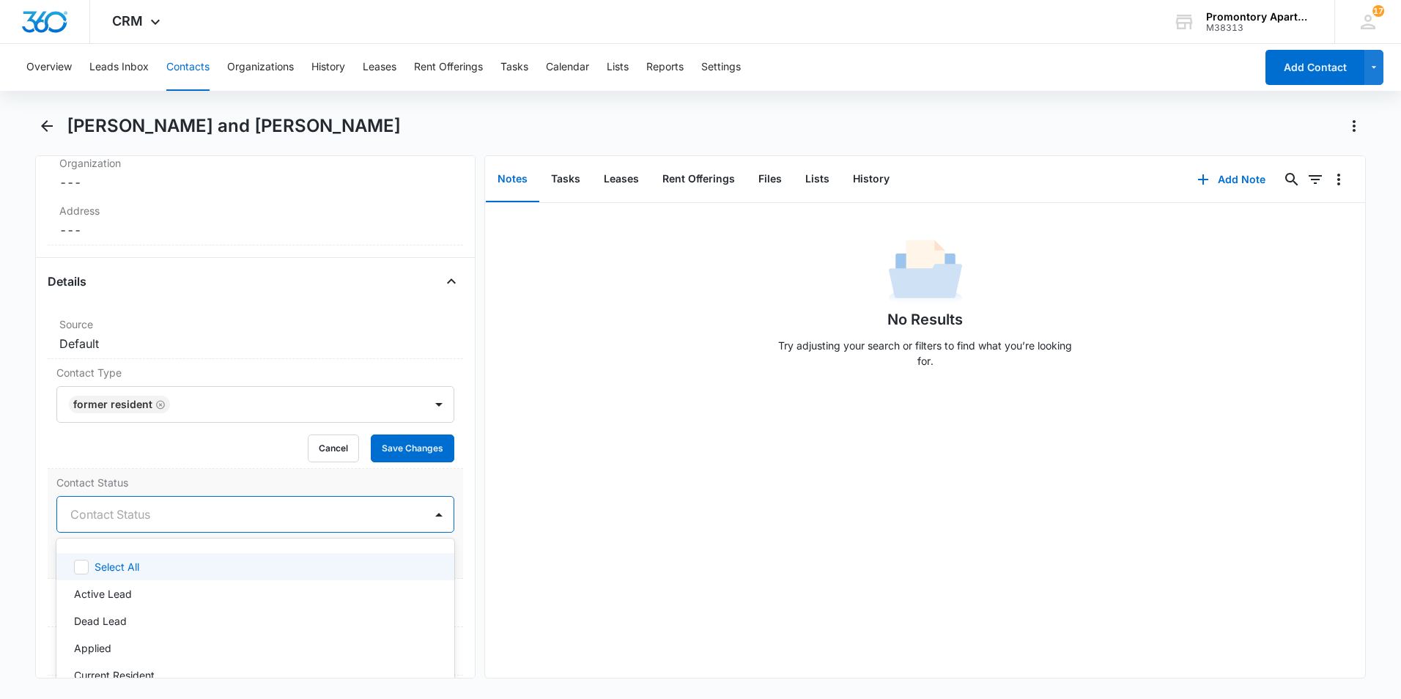
type input "f"
click at [176, 574] on div "Former Resident" at bounding box center [255, 566] width 398 height 27
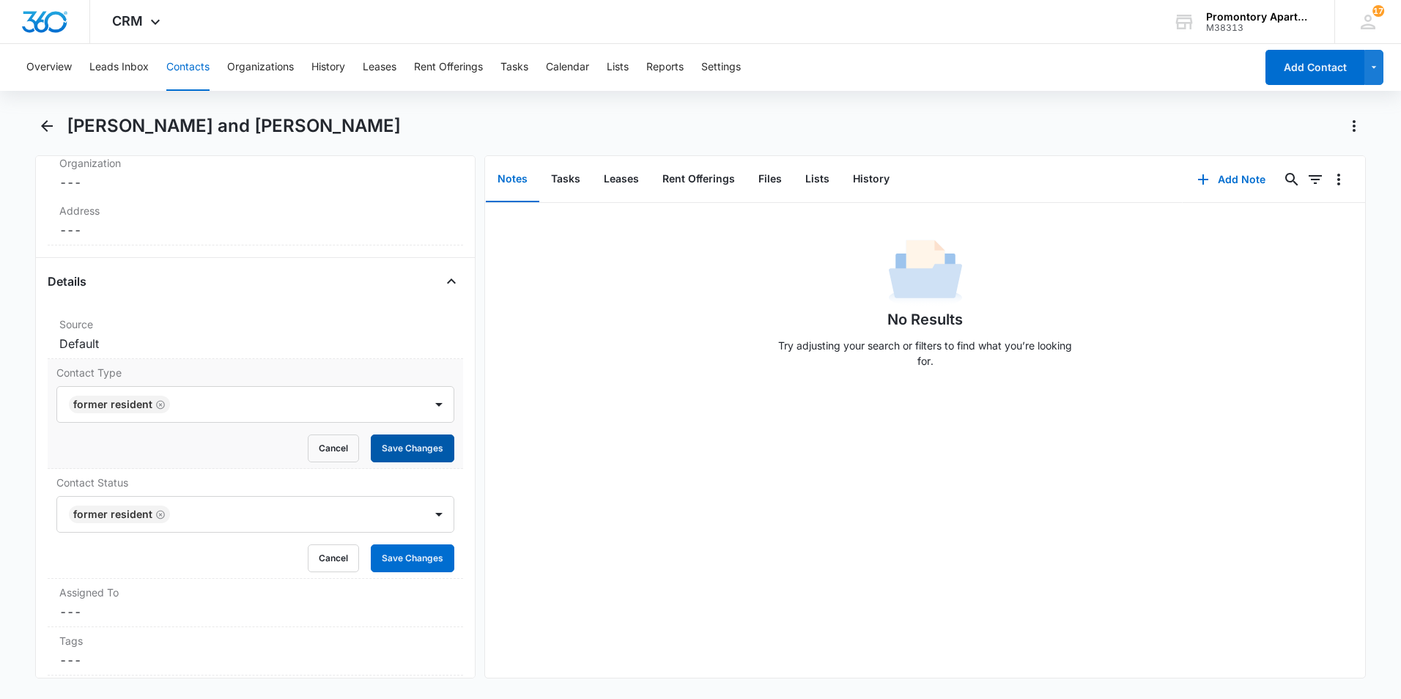
click at [402, 453] on button "Save Changes" at bounding box center [413, 448] width 84 height 28
click at [409, 560] on button "Save Changes" at bounding box center [413, 558] width 84 height 28
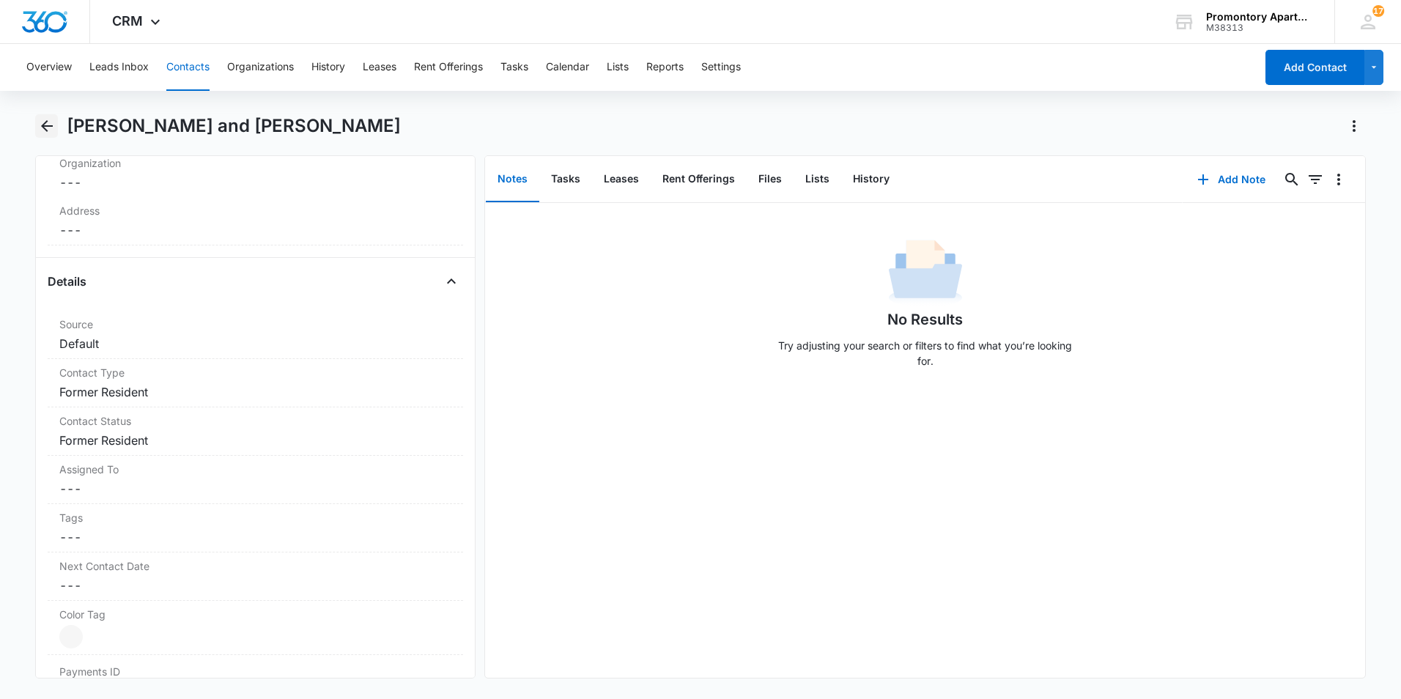
click at [51, 122] on icon "Back" at bounding box center [47, 126] width 18 height 18
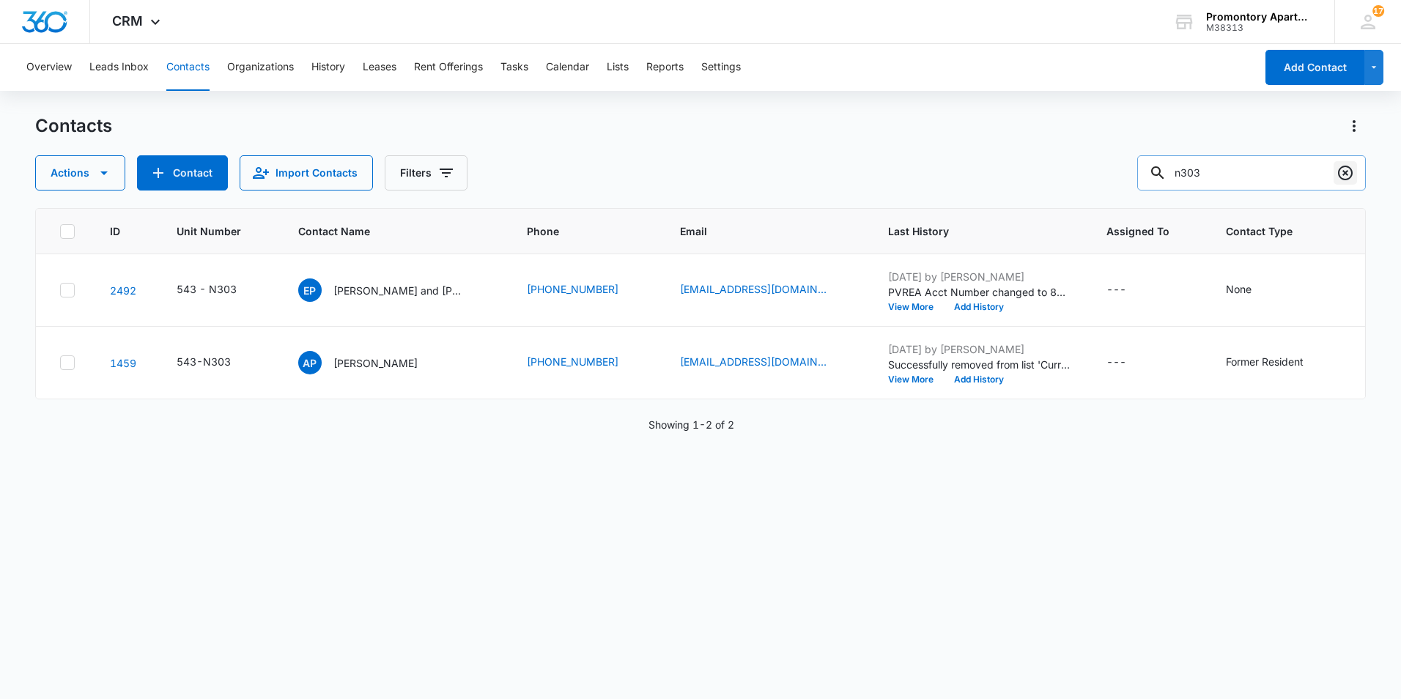
click at [1350, 176] on icon "Clear" at bounding box center [1345, 173] width 18 height 18
